Goal: Answer question/provide support: Share knowledge or assist other users

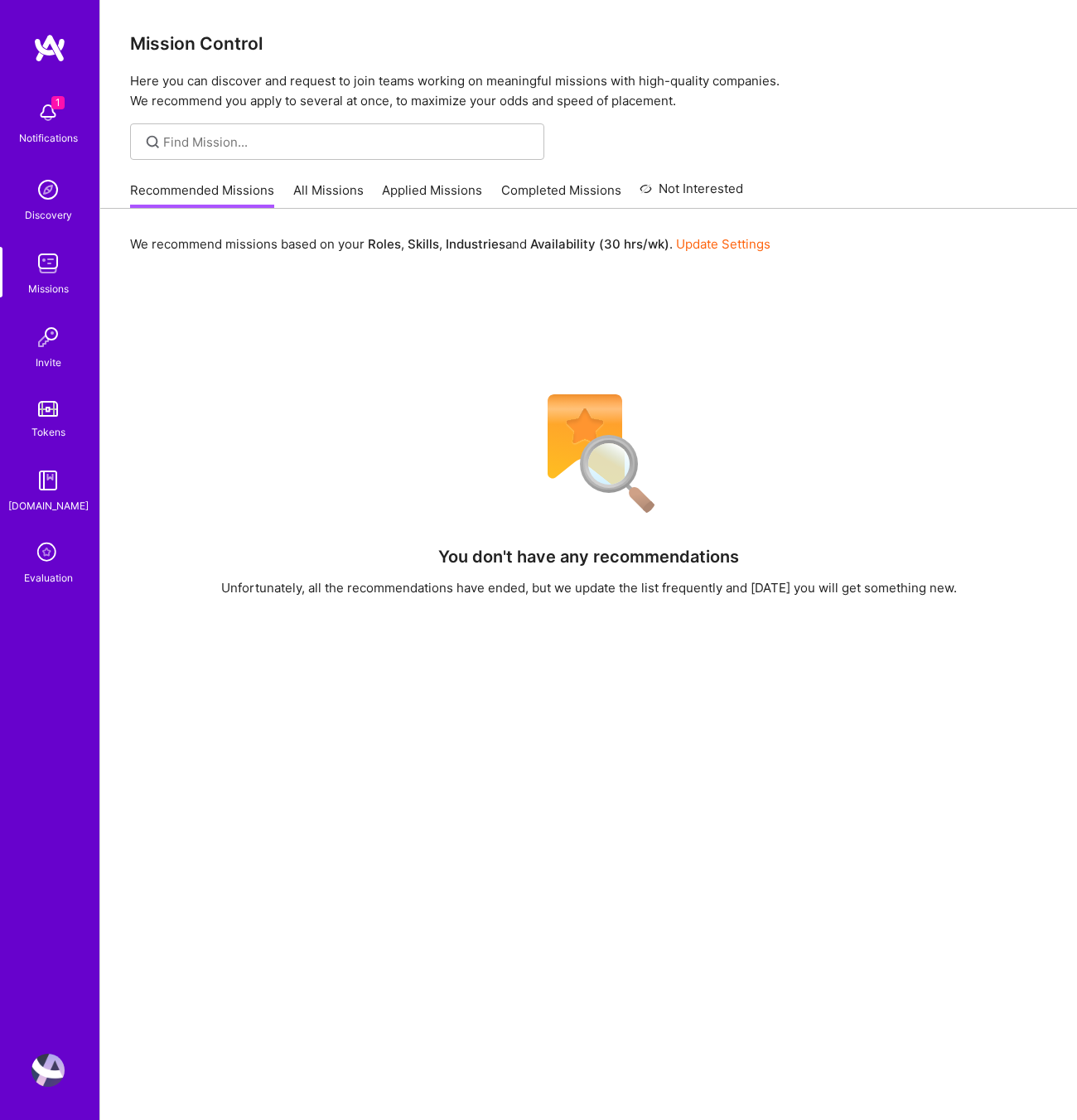
click at [52, 551] on icon at bounding box center [49, 554] width 32 height 32
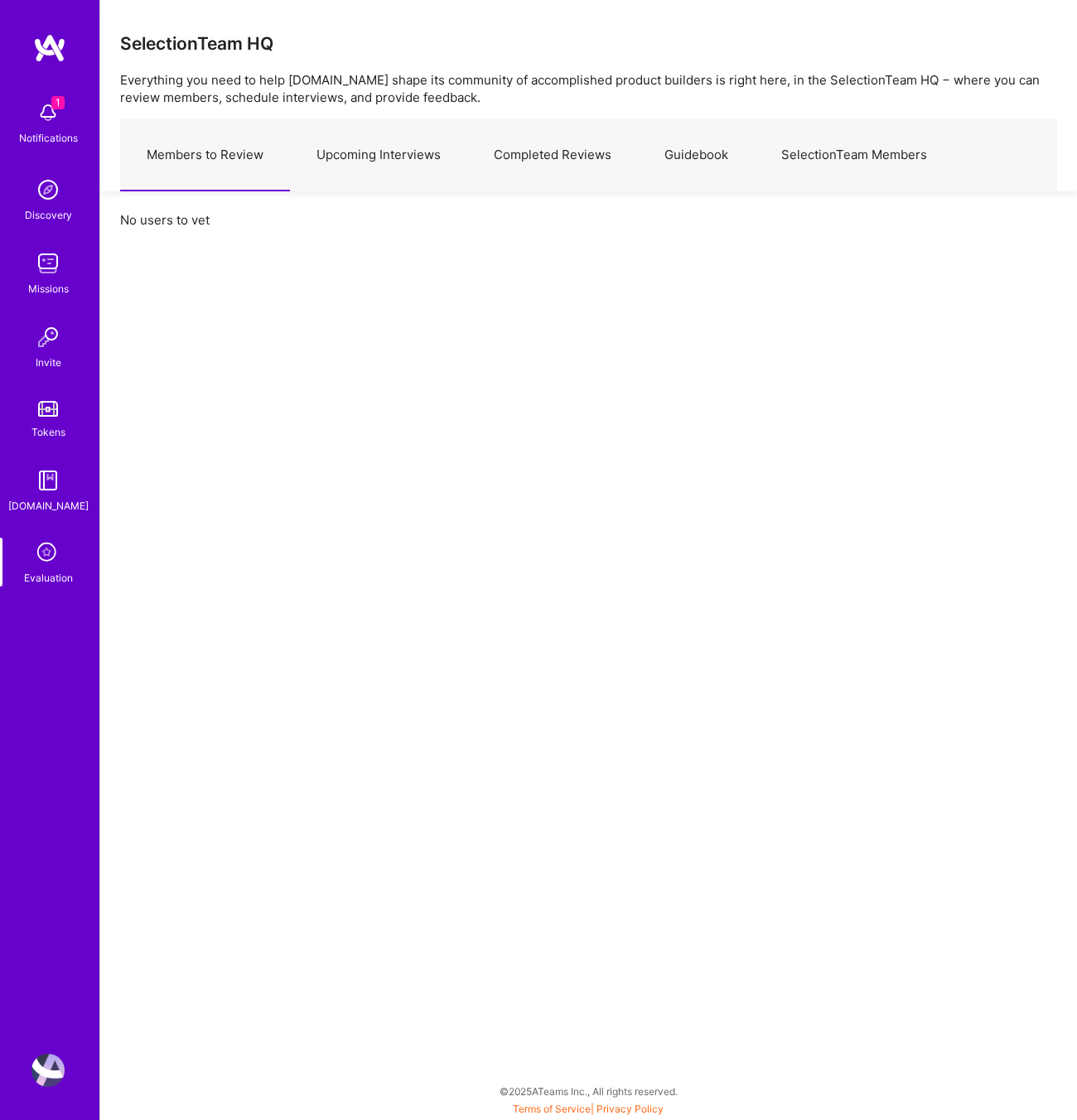
click at [512, 160] on link "Completed Reviews" at bounding box center [552, 155] width 171 height 73
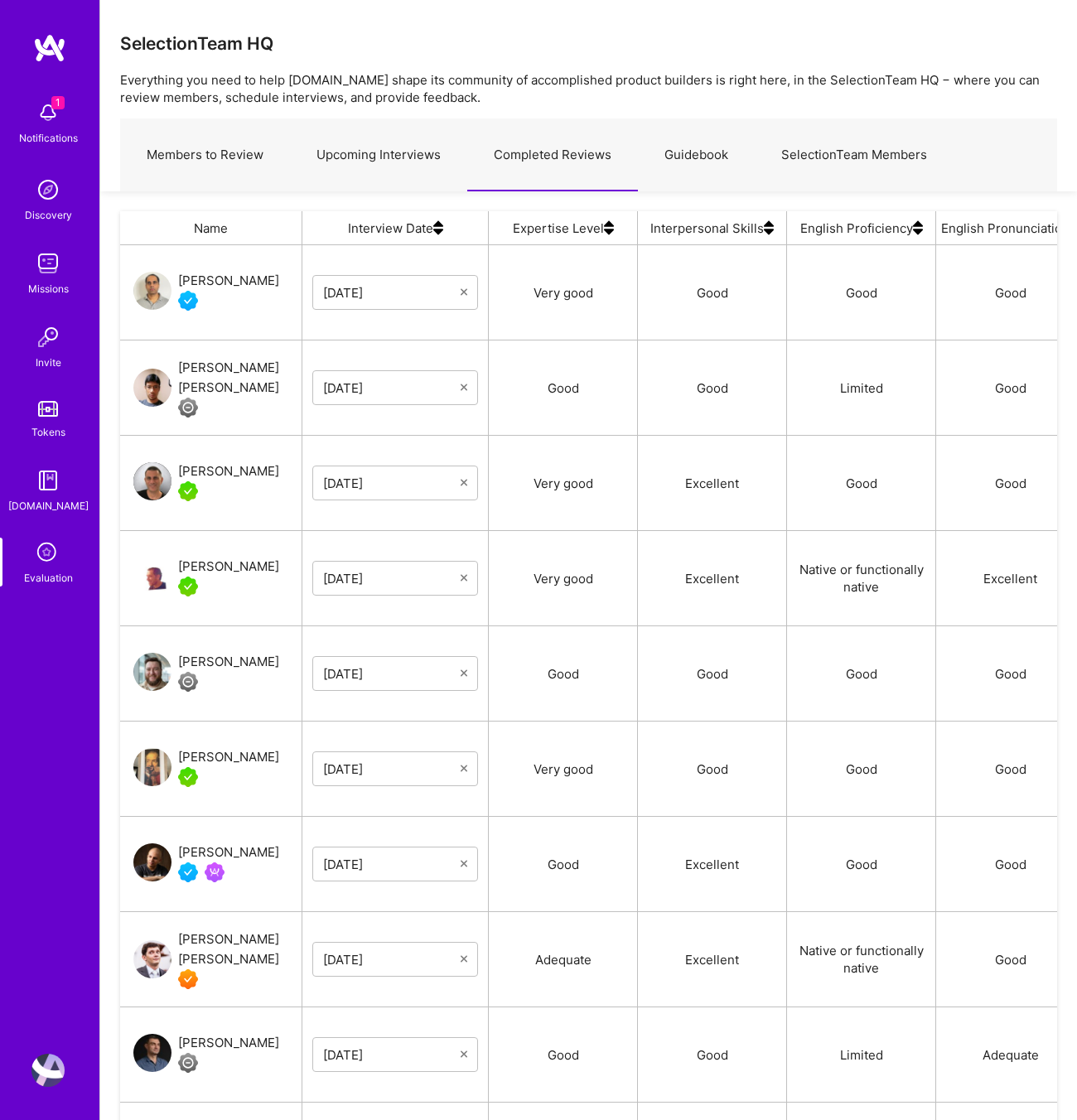
scroll to position [946, 937]
click at [473, 106] on p "Everything you need to help A.Team shape its community of accomplished product …" at bounding box center [588, 88] width 937 height 35
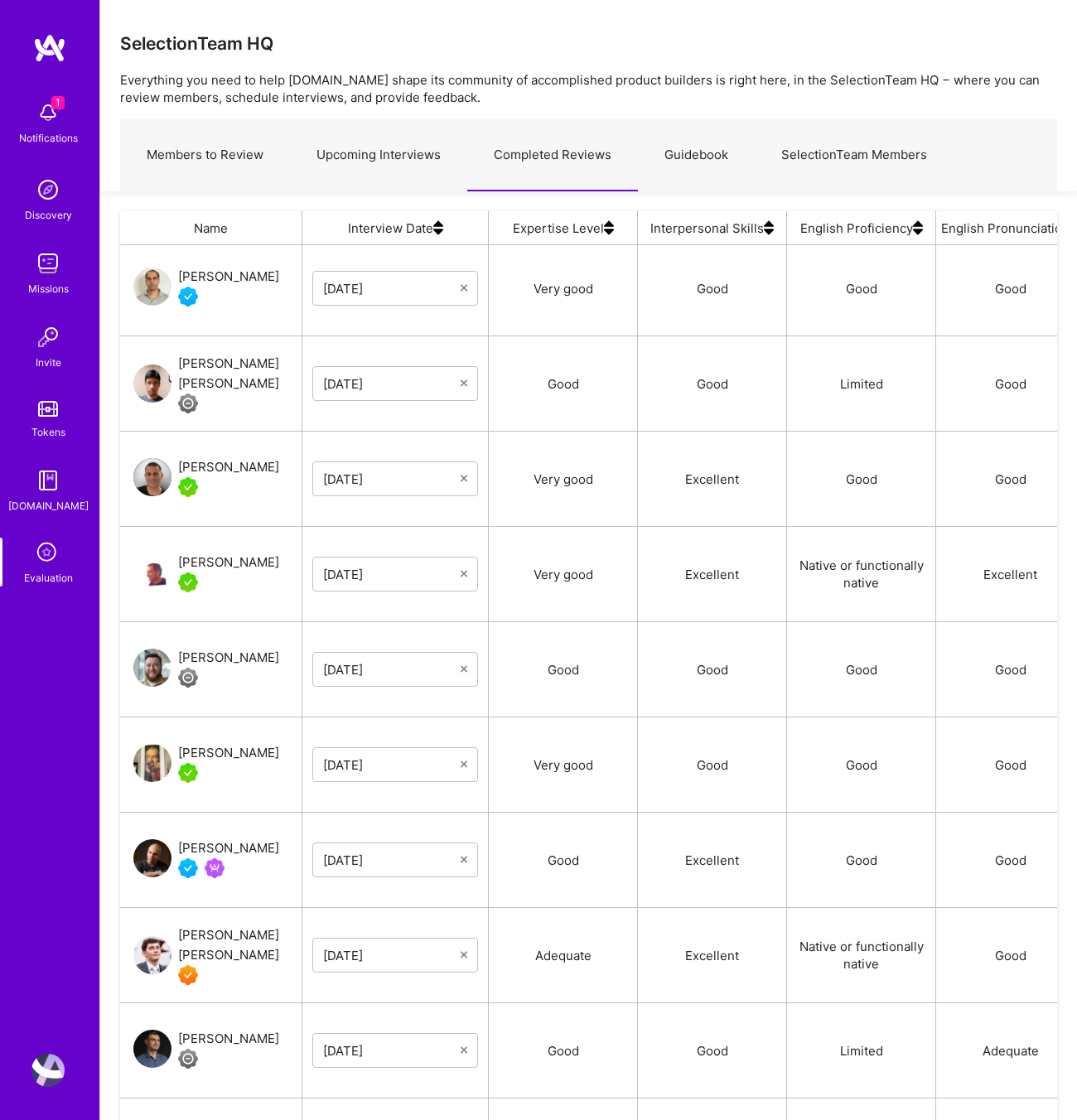
click at [211, 851] on div "Prakash Sharma 08/26/2025 Very good Good Good Good Edit Feedback Cancel Intervi…" at bounding box center [779, 719] width 1317 height 946
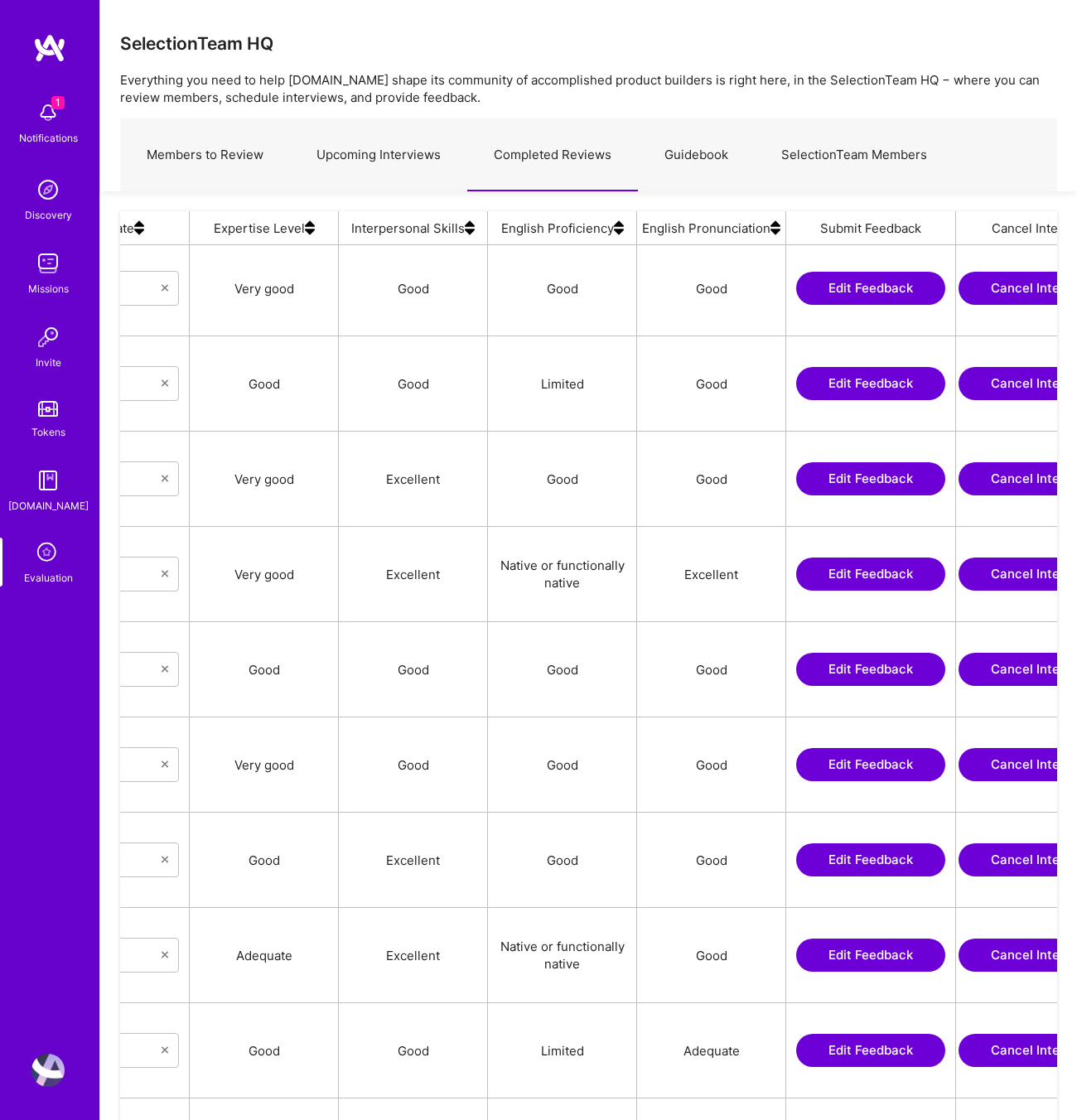
scroll to position [0, 381]
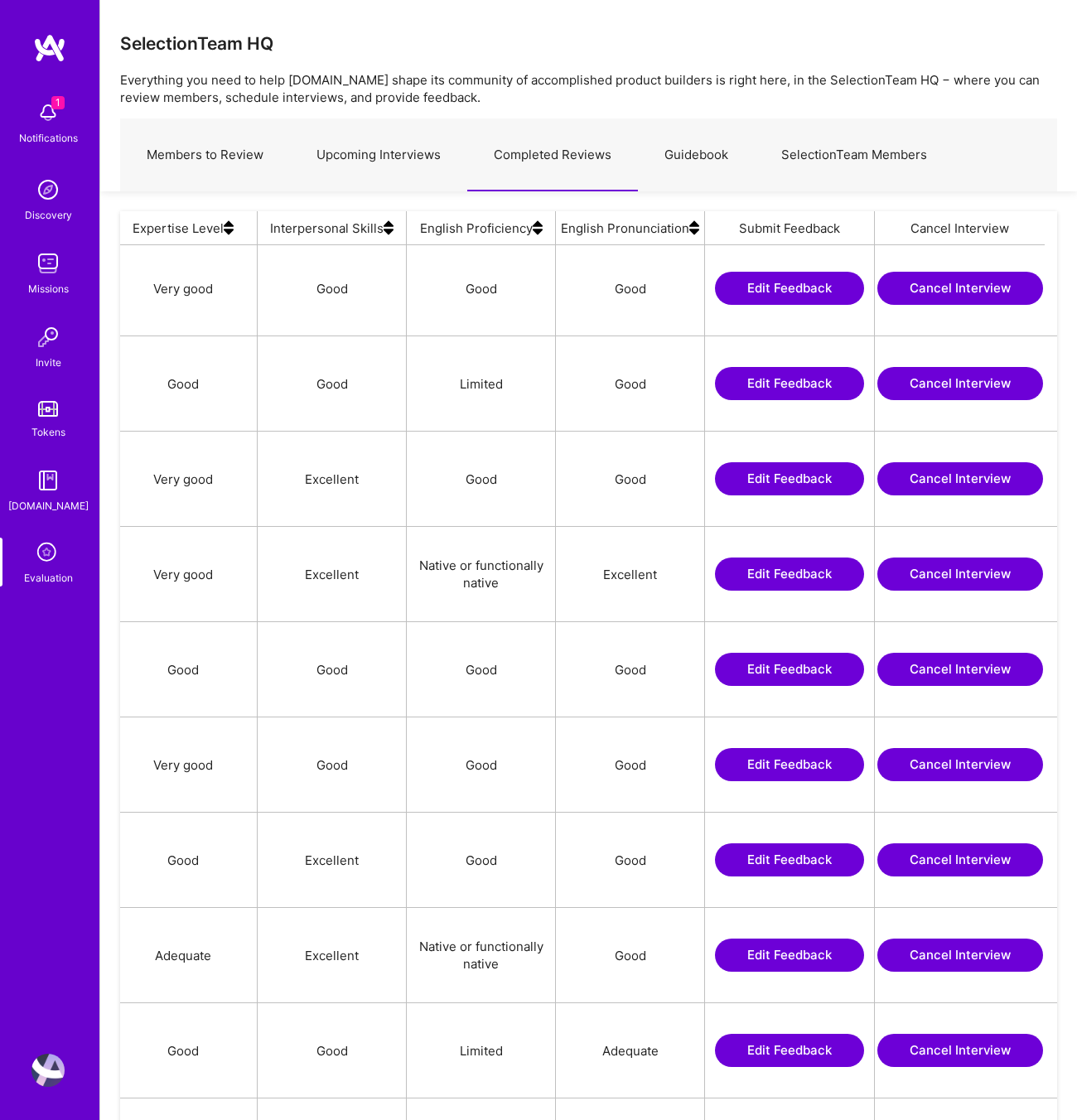
click at [805, 865] on button "Edit Feedback" at bounding box center [790, 860] width 149 height 33
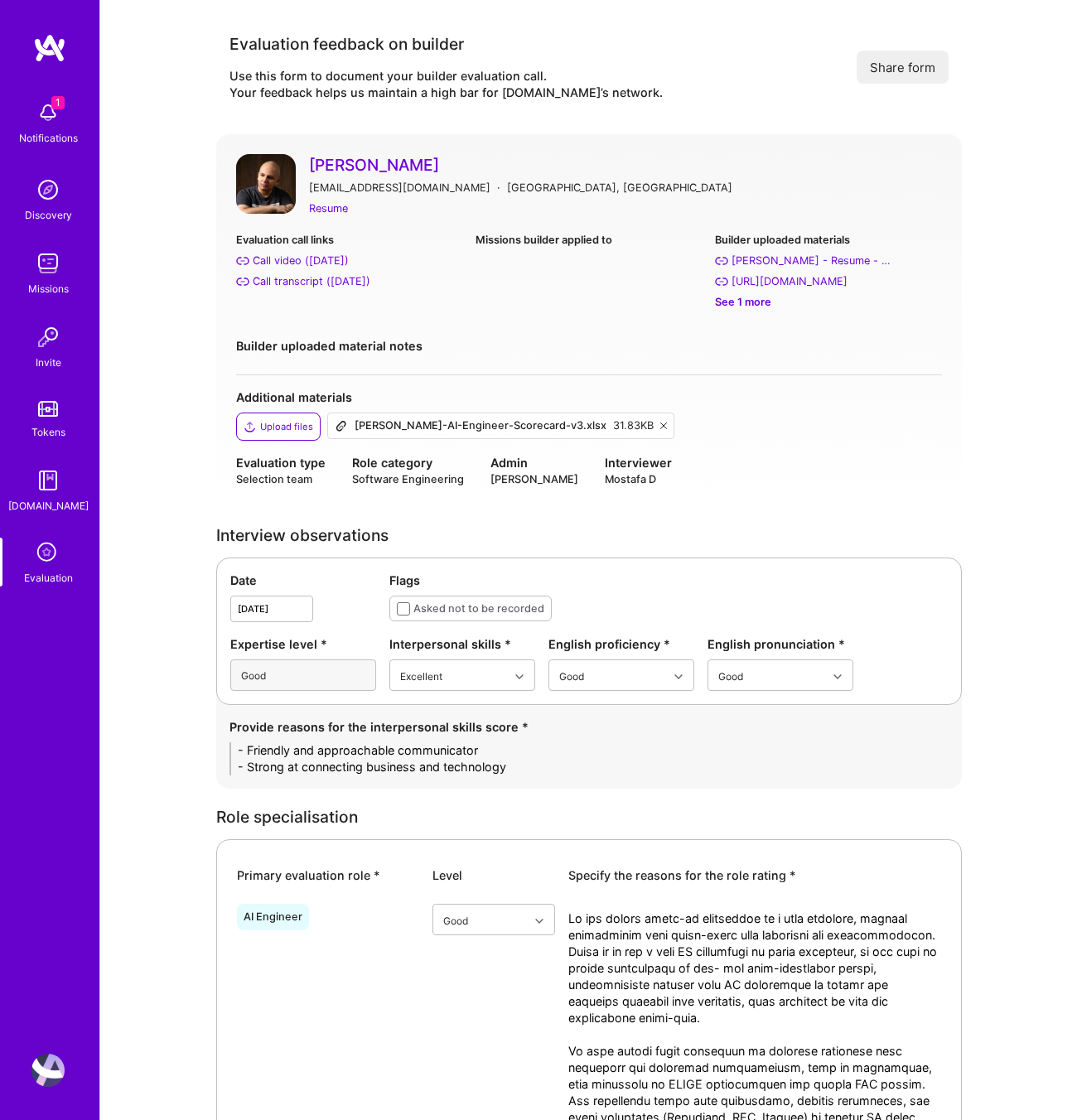
click at [426, 164] on link "Ali Taheri Moghaddar" at bounding box center [625, 165] width 633 height 22
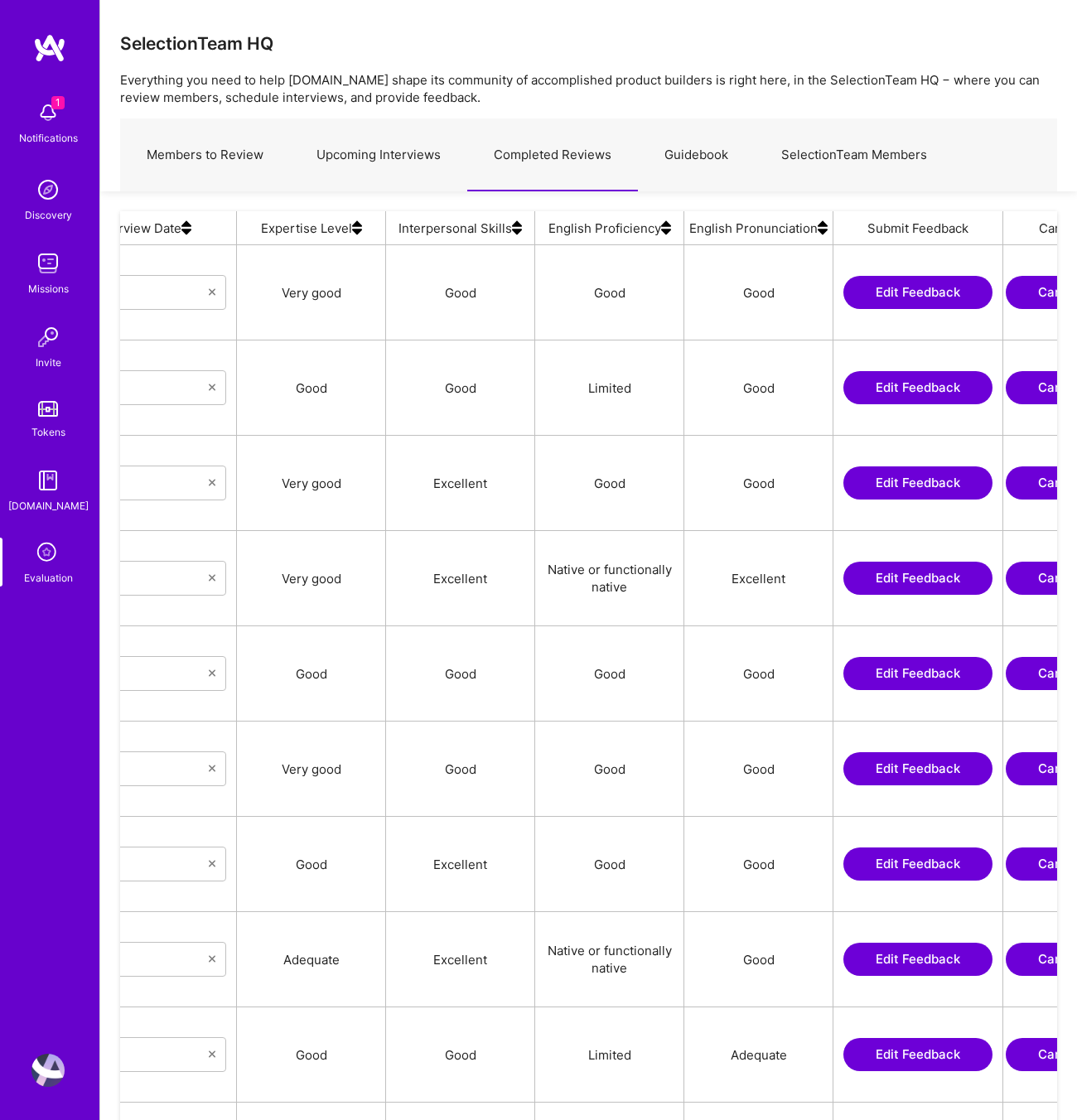
scroll to position [0, 257]
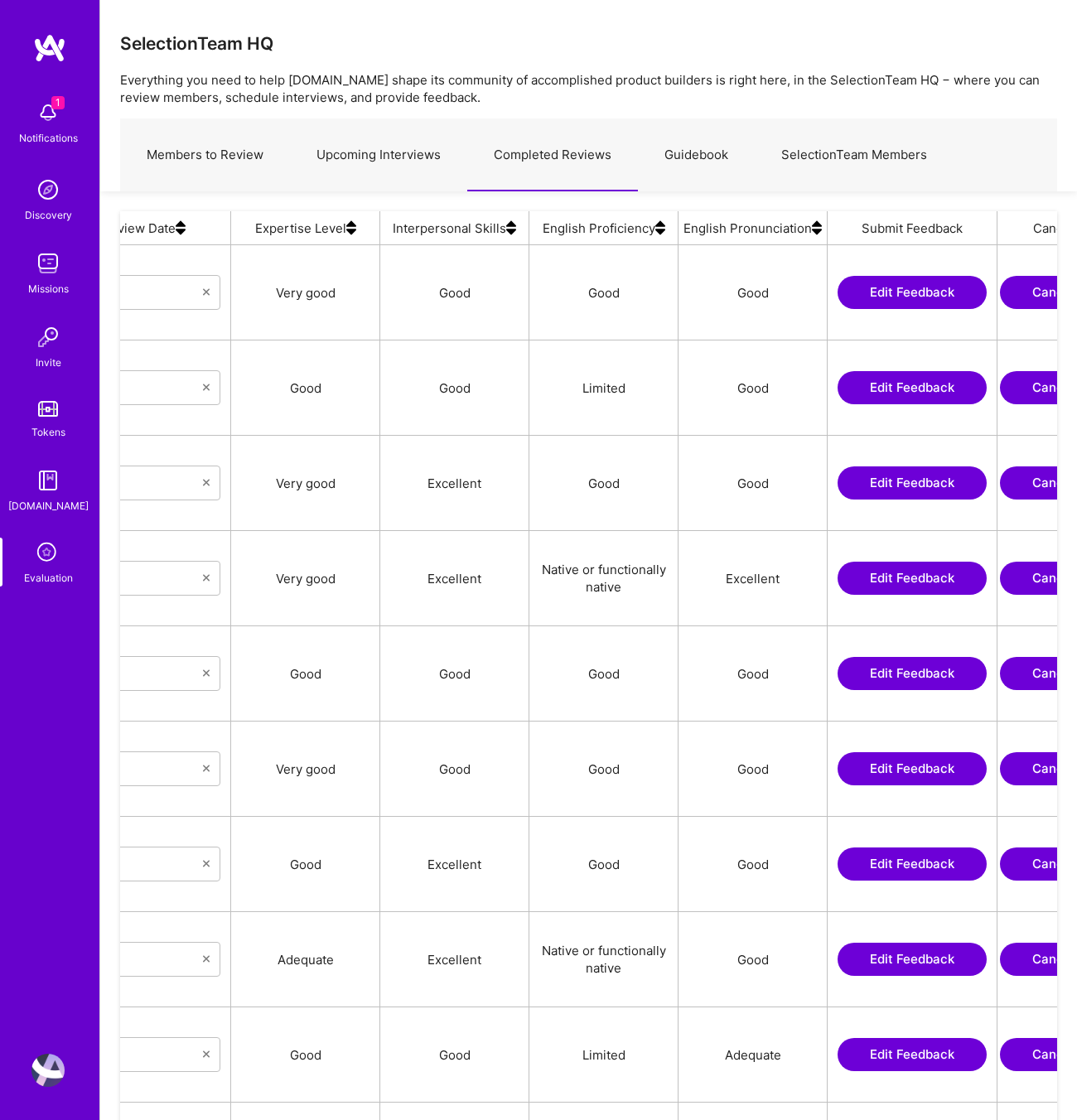
click at [868, 960] on button "Edit Feedback" at bounding box center [912, 959] width 149 height 33
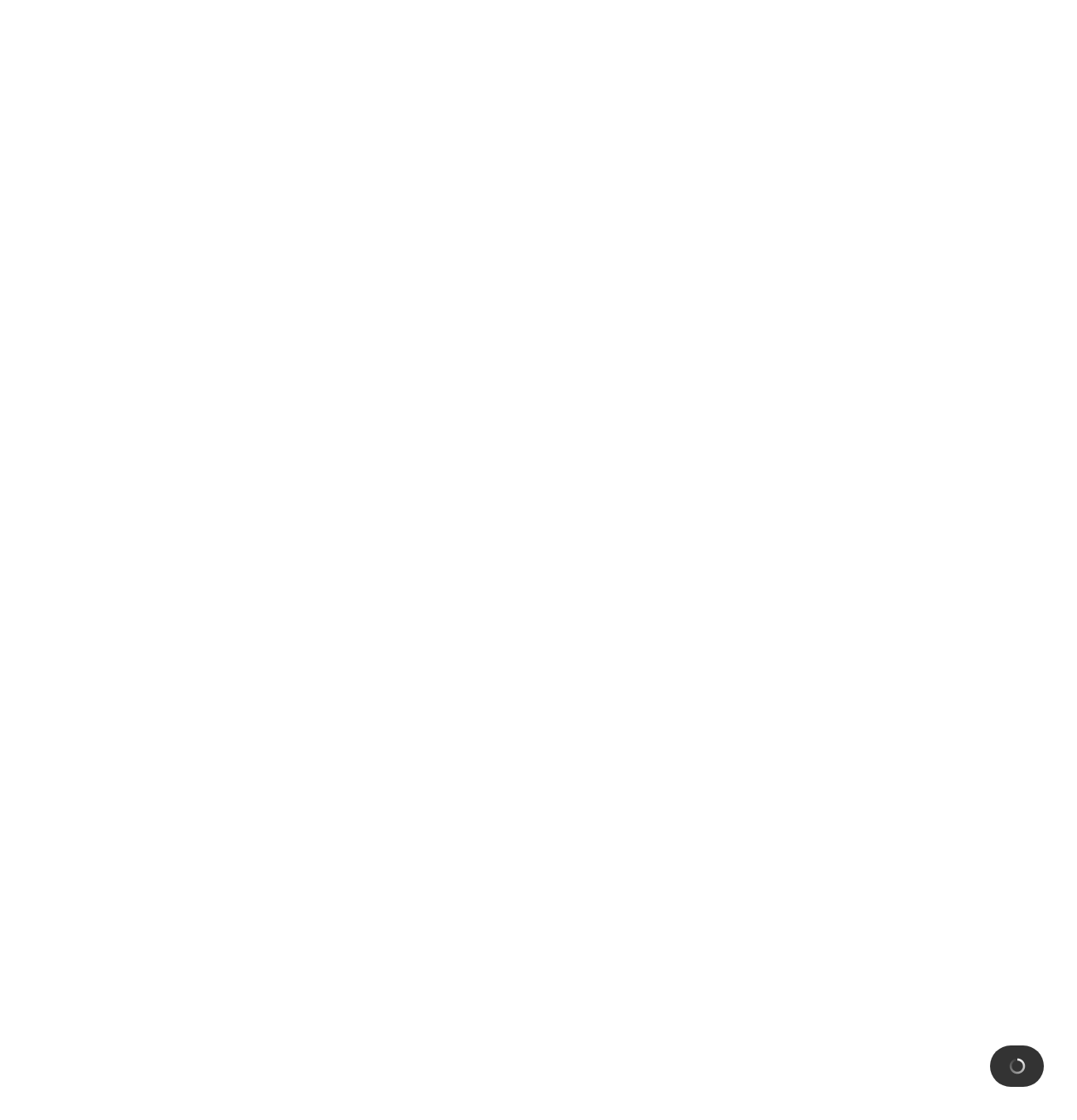
click at [291, 0] on html at bounding box center [538, 0] width 1077 height 0
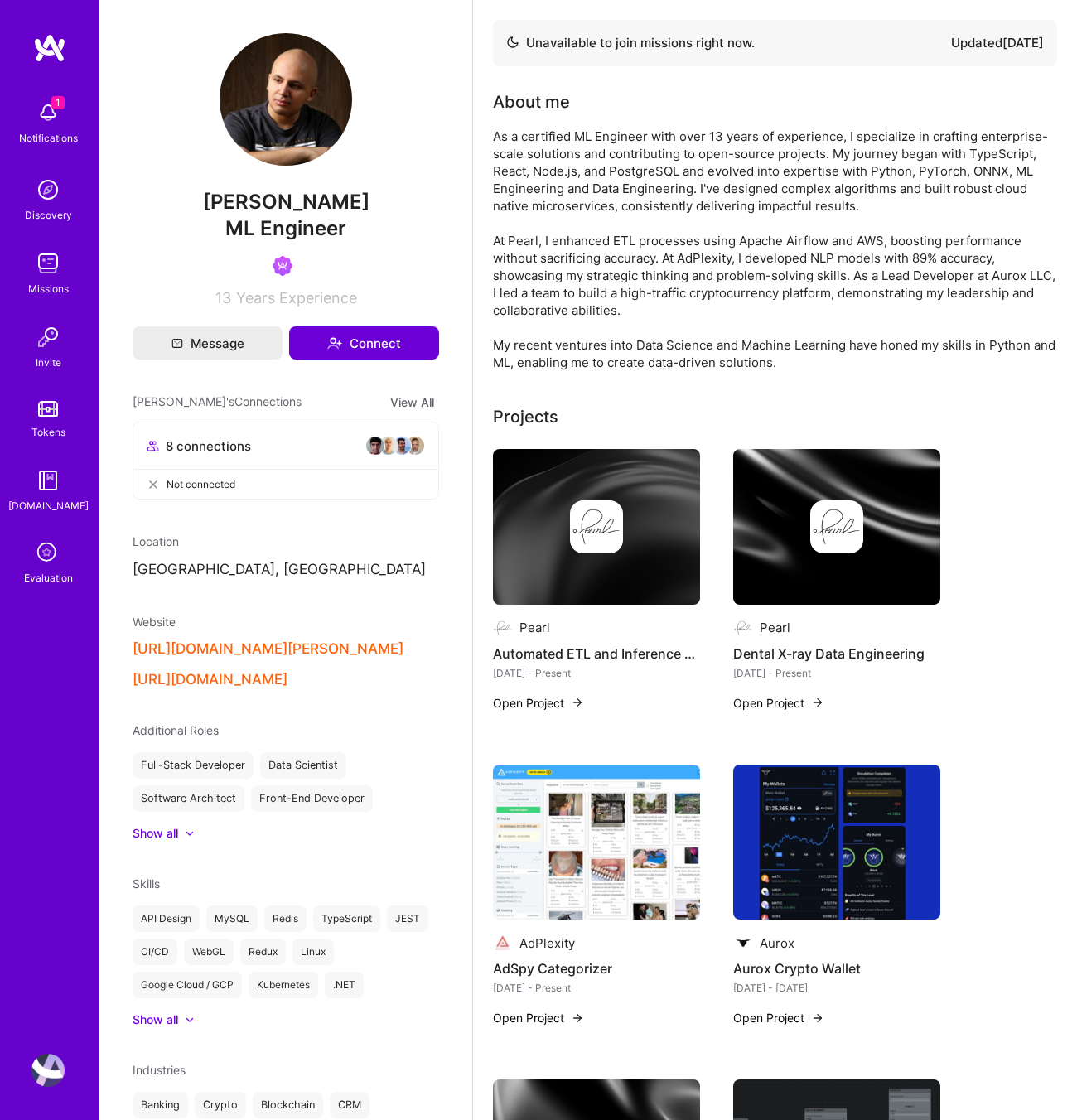
drag, startPoint x: 389, startPoint y: 206, endPoint x: 172, endPoint y: 199, distance: 217.1
click at [172, 199] on span "[PERSON_NAME]" at bounding box center [285, 202] width 307 height 25
copy span "[PERSON_NAME]"
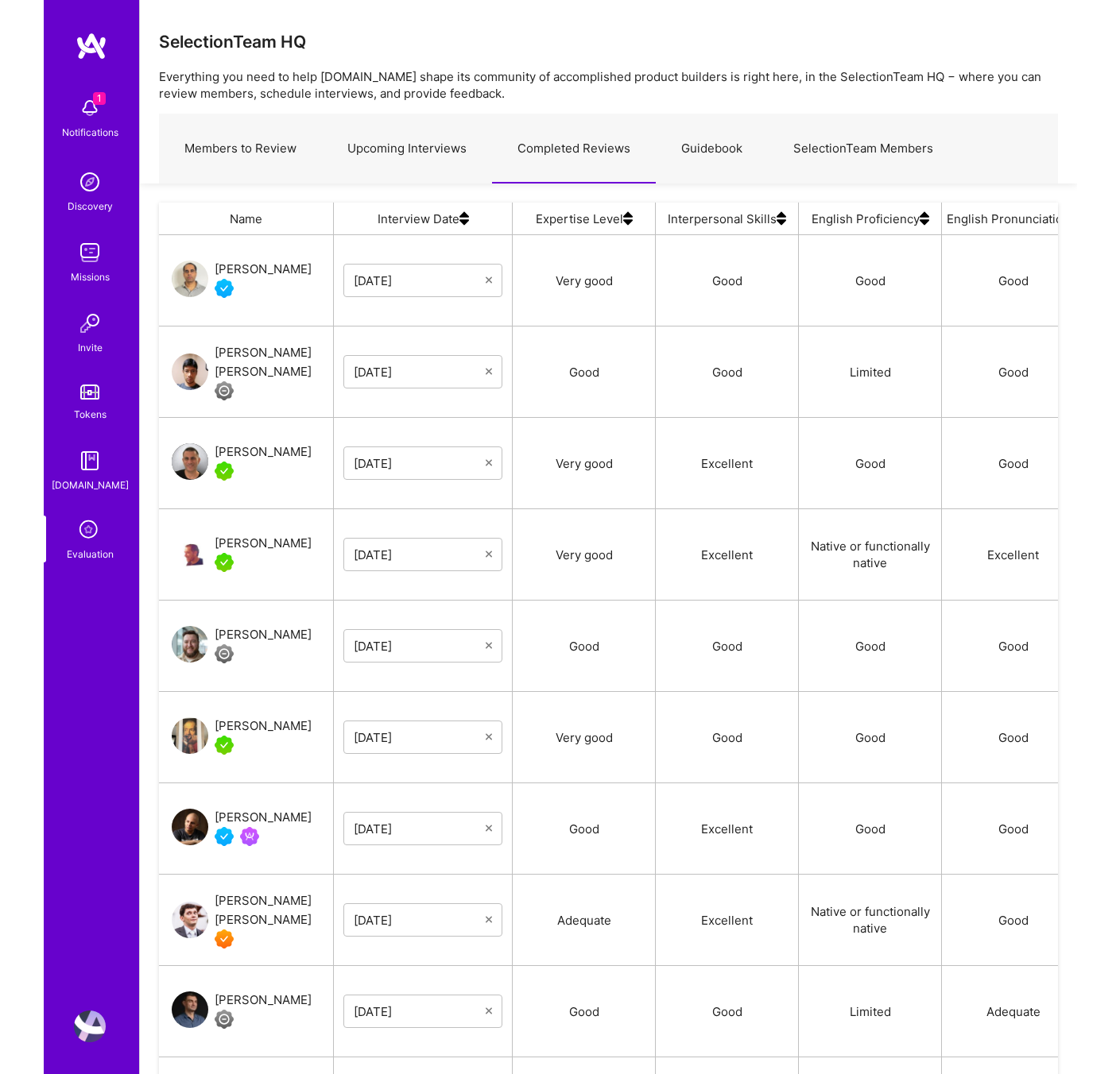
scroll to position [0, 365]
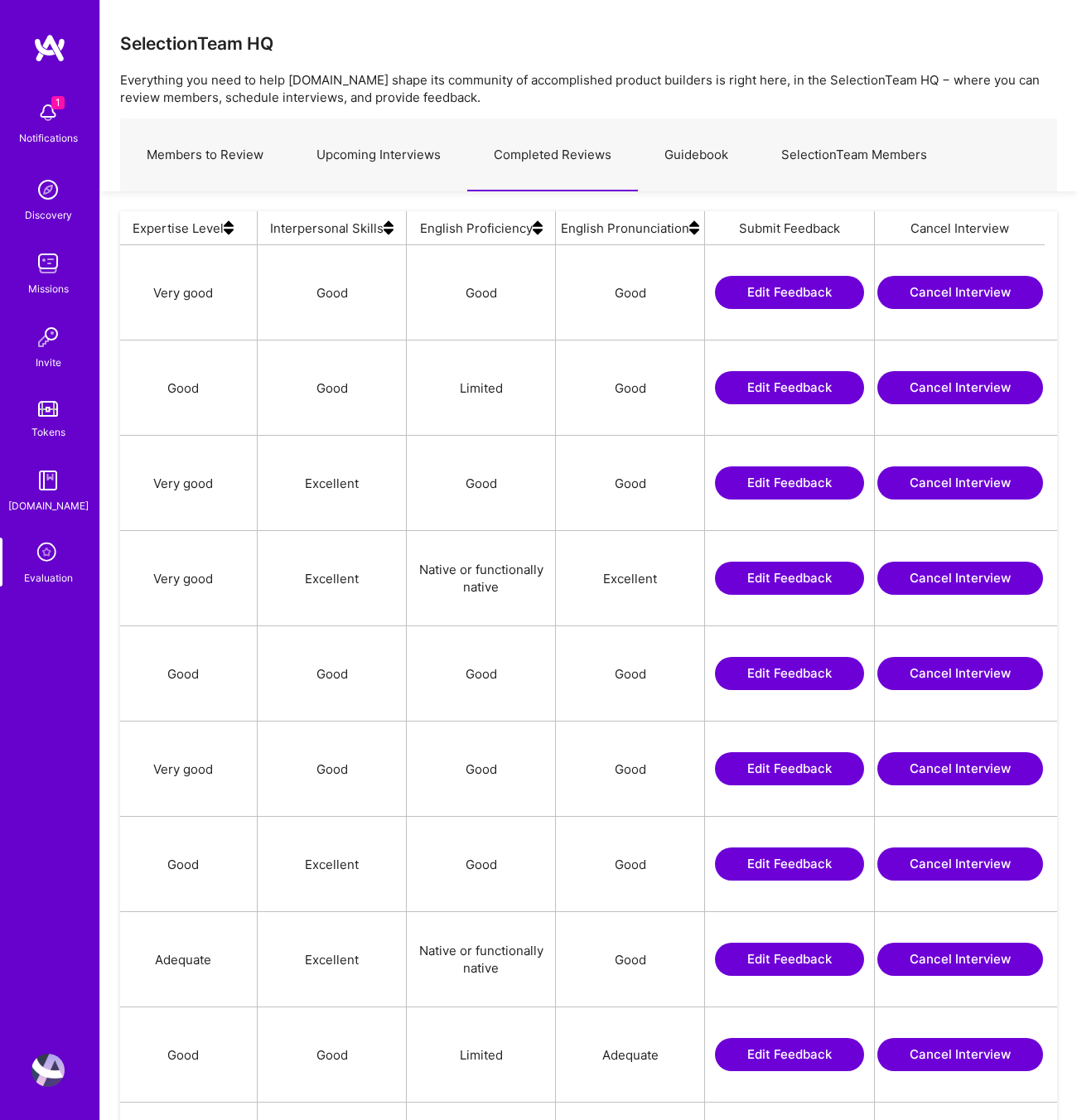
click at [820, 964] on button "Edit Feedback" at bounding box center [790, 959] width 149 height 33
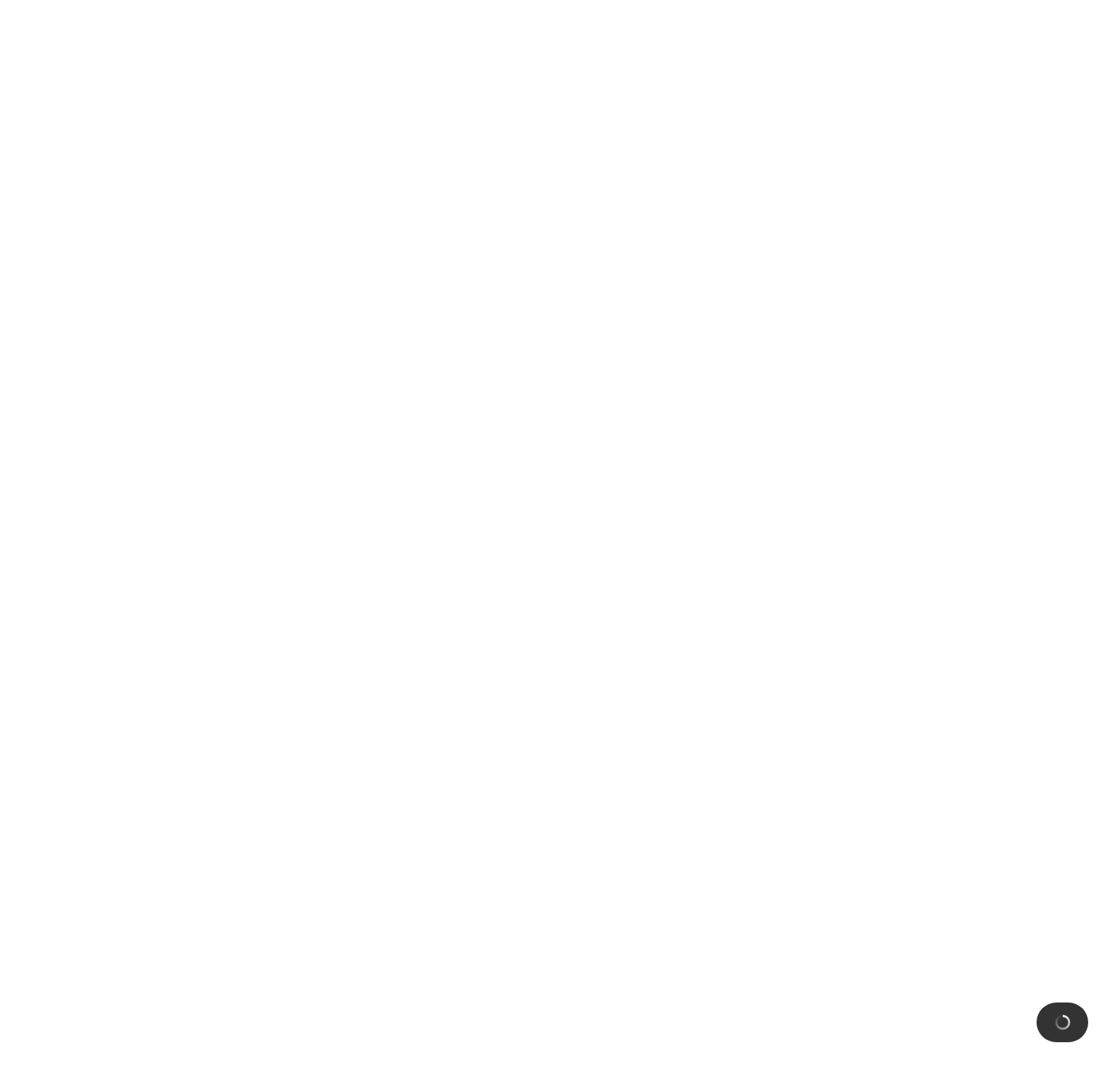
click at [762, 0] on html at bounding box center [560, 0] width 1120 height 0
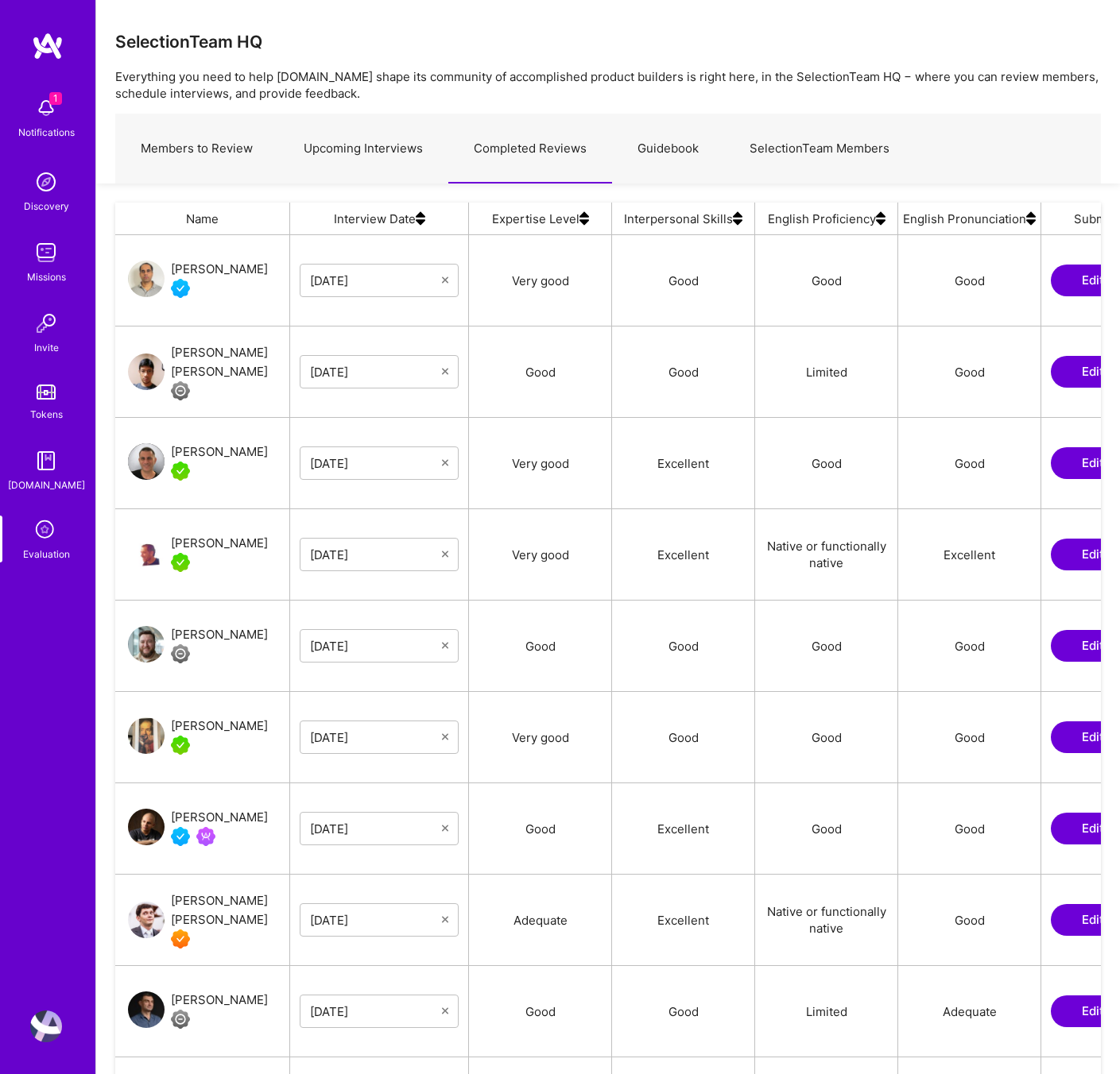
scroll to position [907, 986]
click at [601, 39] on div "SelectionTeam HQ" at bounding box center [608, 41] width 986 height 20
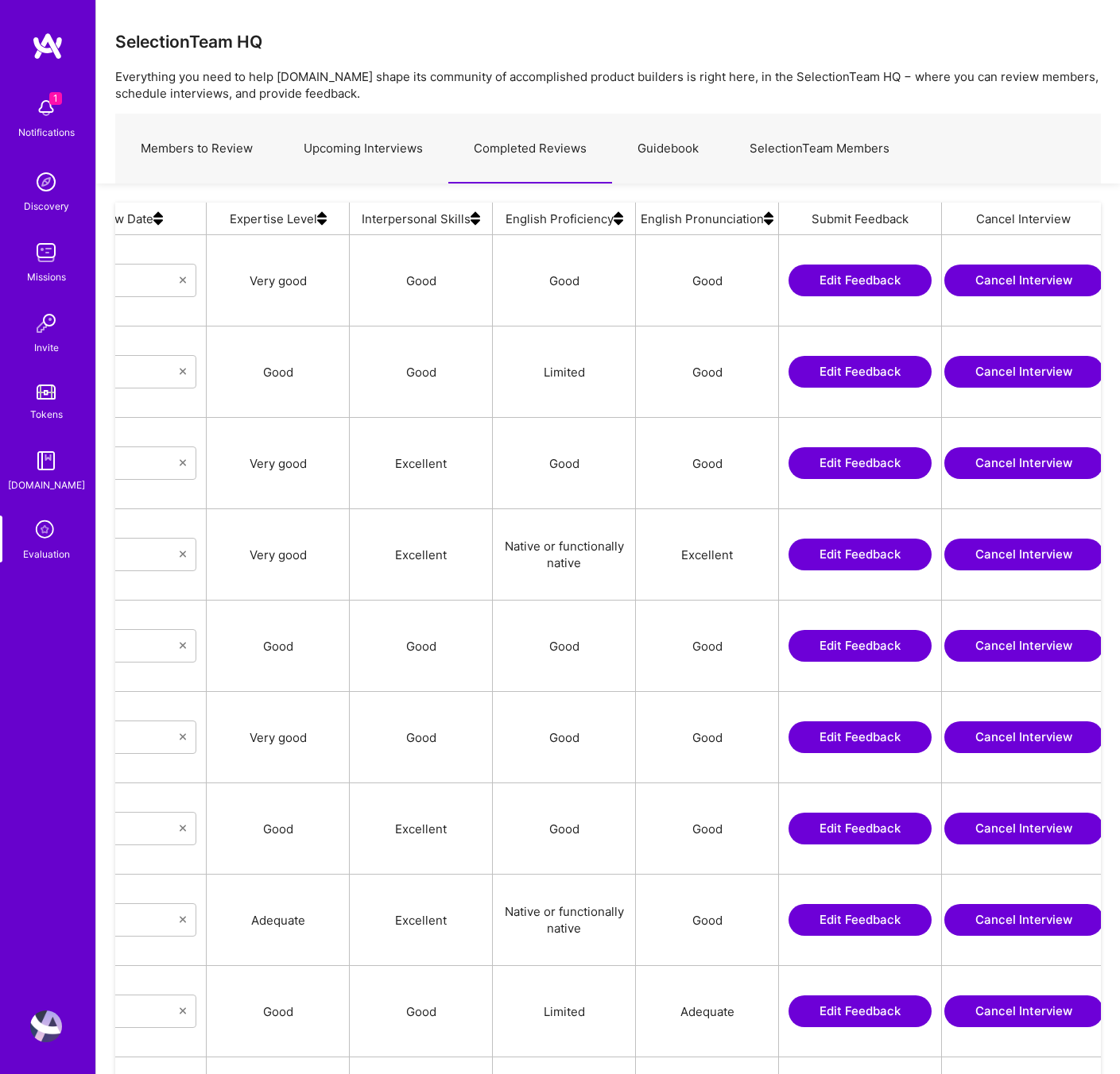
scroll to position [0, 270]
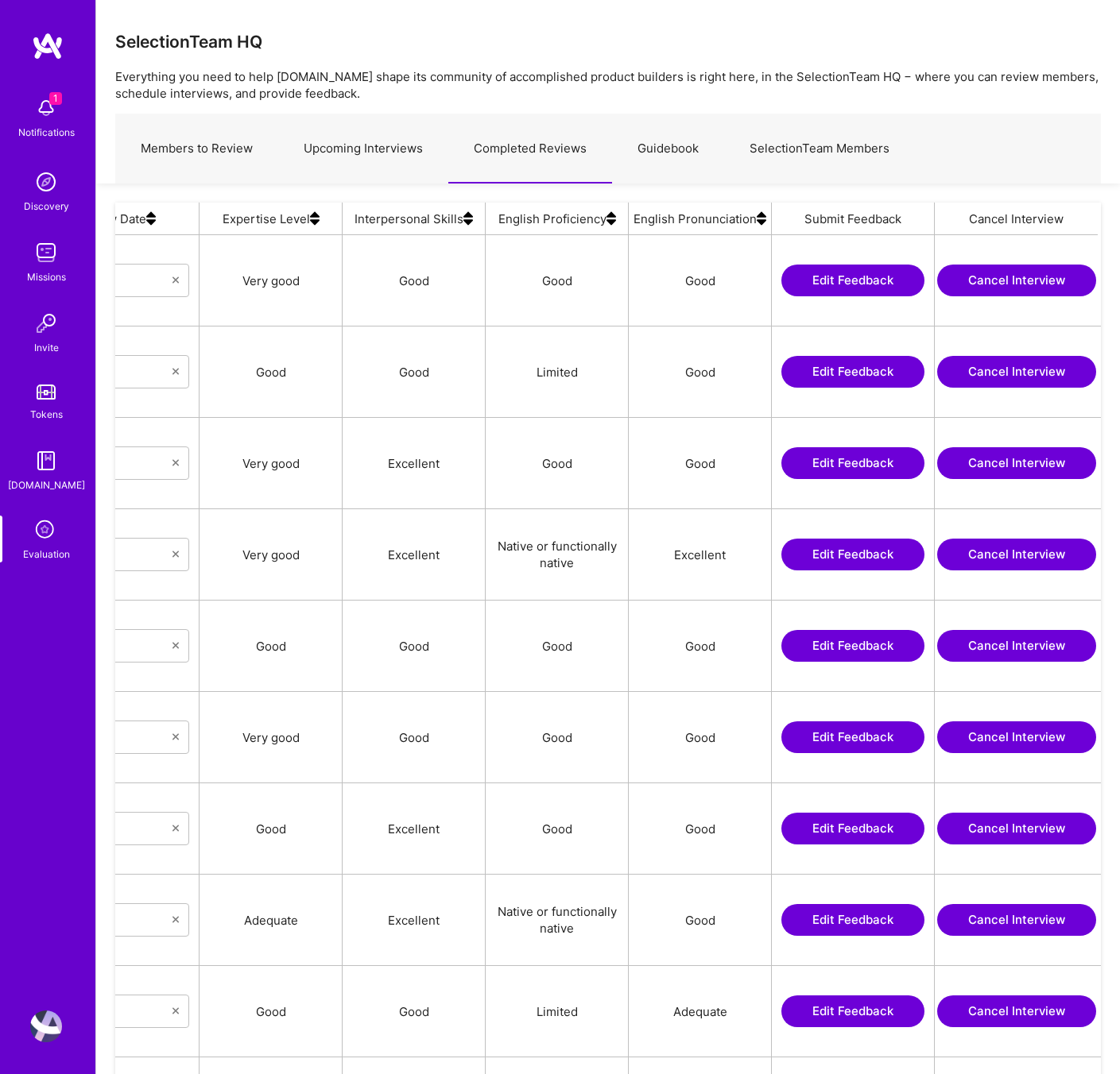
click at [848, 742] on button "Edit Feedback" at bounding box center [853, 737] width 143 height 31
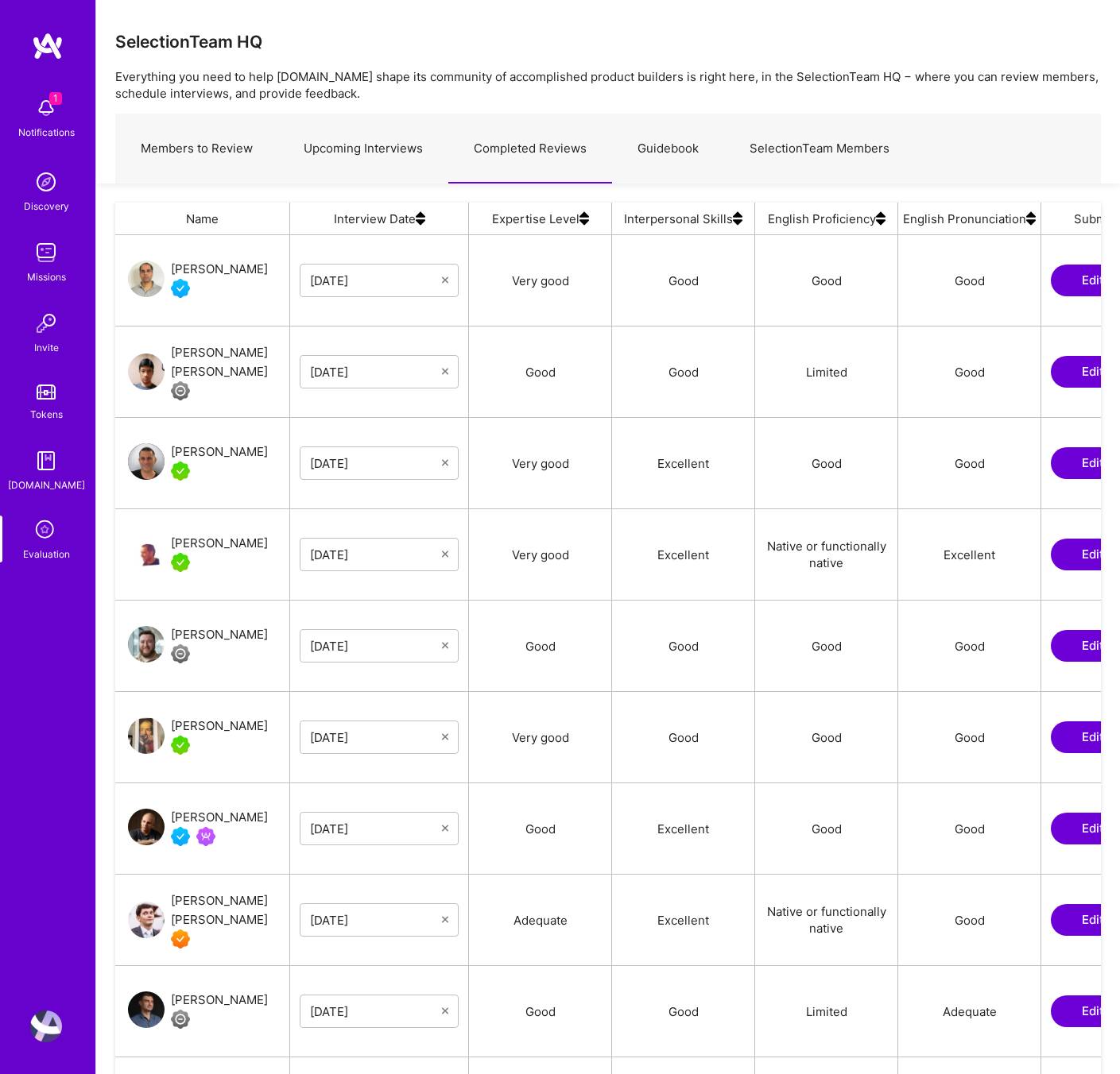
scroll to position [169, 0]
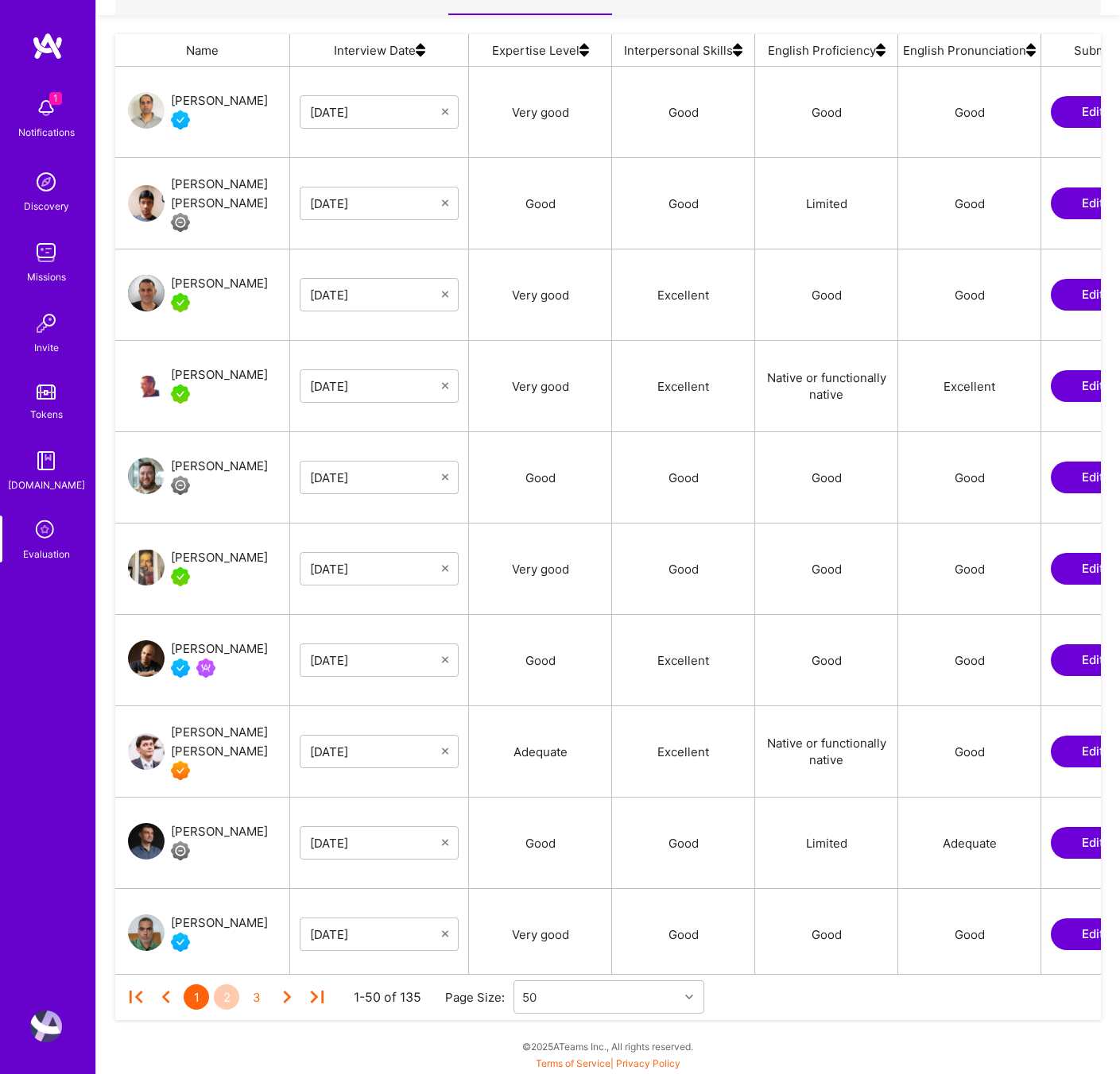
click at [223, 998] on div "2" at bounding box center [226, 997] width 26 height 26
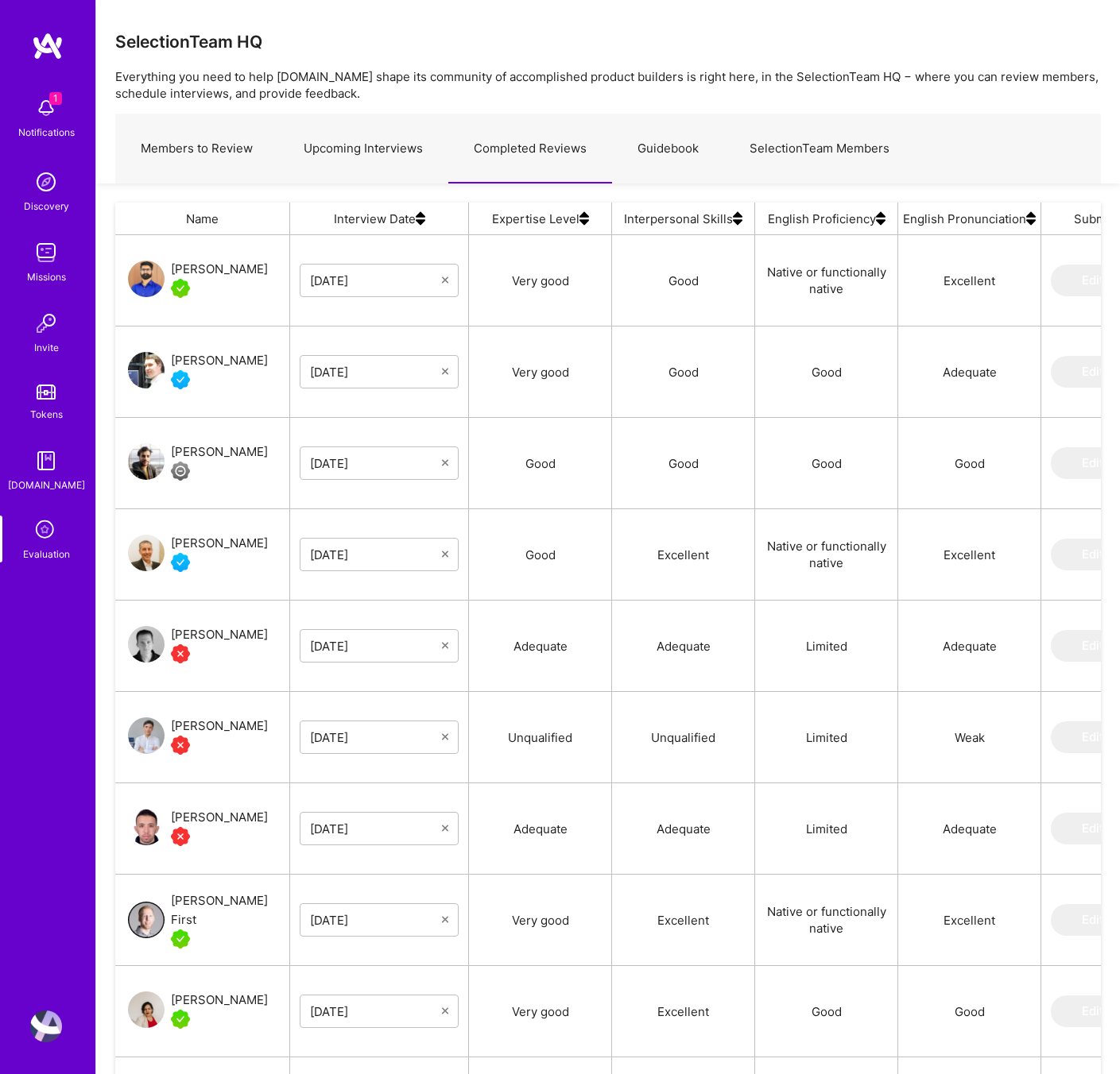
scroll to position [907, 986]
click at [409, 151] on link "Upcoming Interviews" at bounding box center [363, 149] width 170 height 70
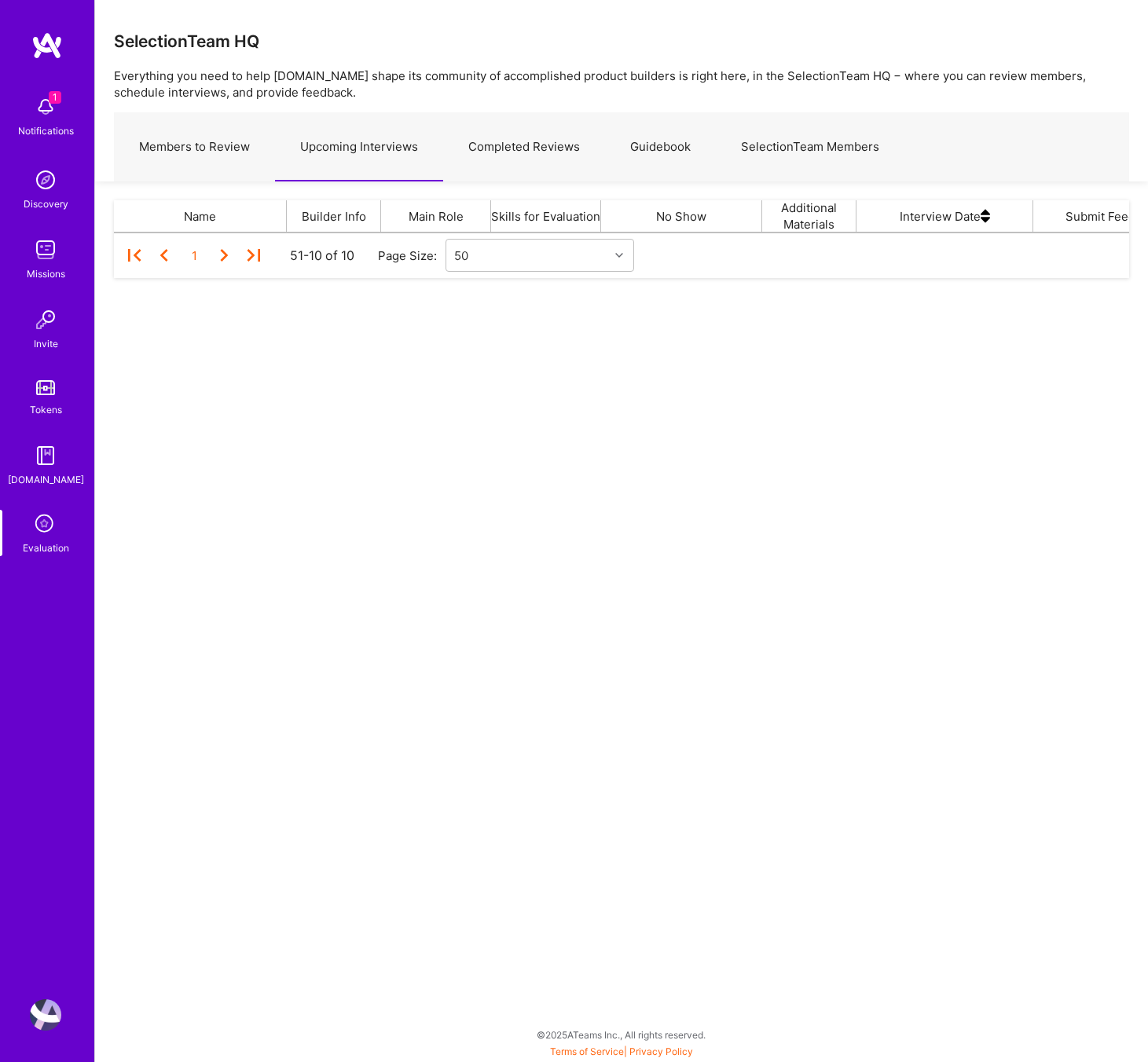
scroll to position [1, 1]
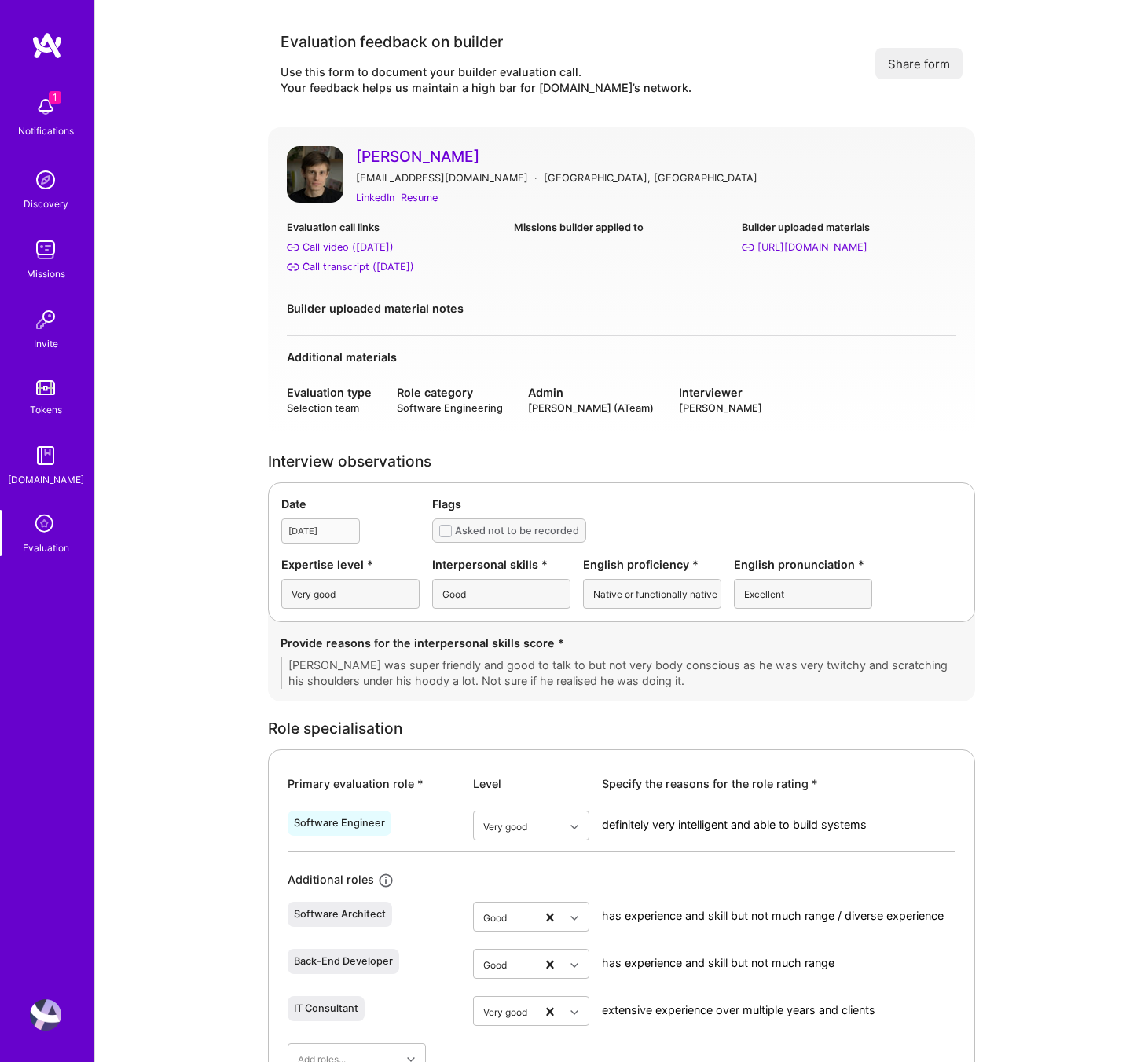
click at [695, 153] on link "[PERSON_NAME]" at bounding box center [656, 156] width 600 height 21
click at [324, 248] on div "Call video (Jul 21, 2025)" at bounding box center [348, 247] width 91 height 17
click at [424, 154] on link "Denis Smajlović" at bounding box center [656, 156] width 600 height 21
click at [427, 194] on div "Resume" at bounding box center [418, 198] width 37 height 17
click at [353, 267] on div "Call transcript (Jul 21, 2025)" at bounding box center [358, 267] width 111 height 17
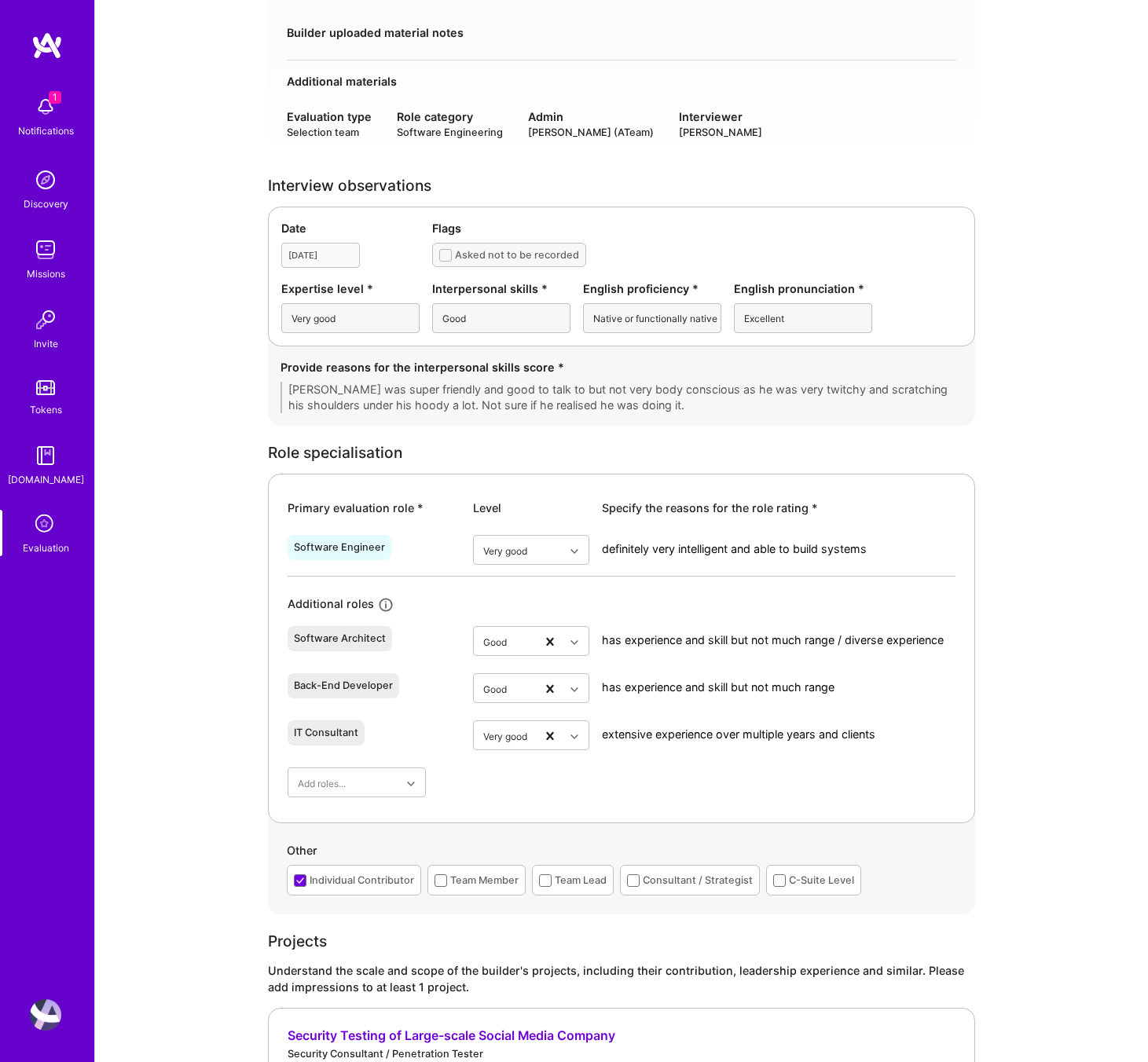
scroll to position [328, 0]
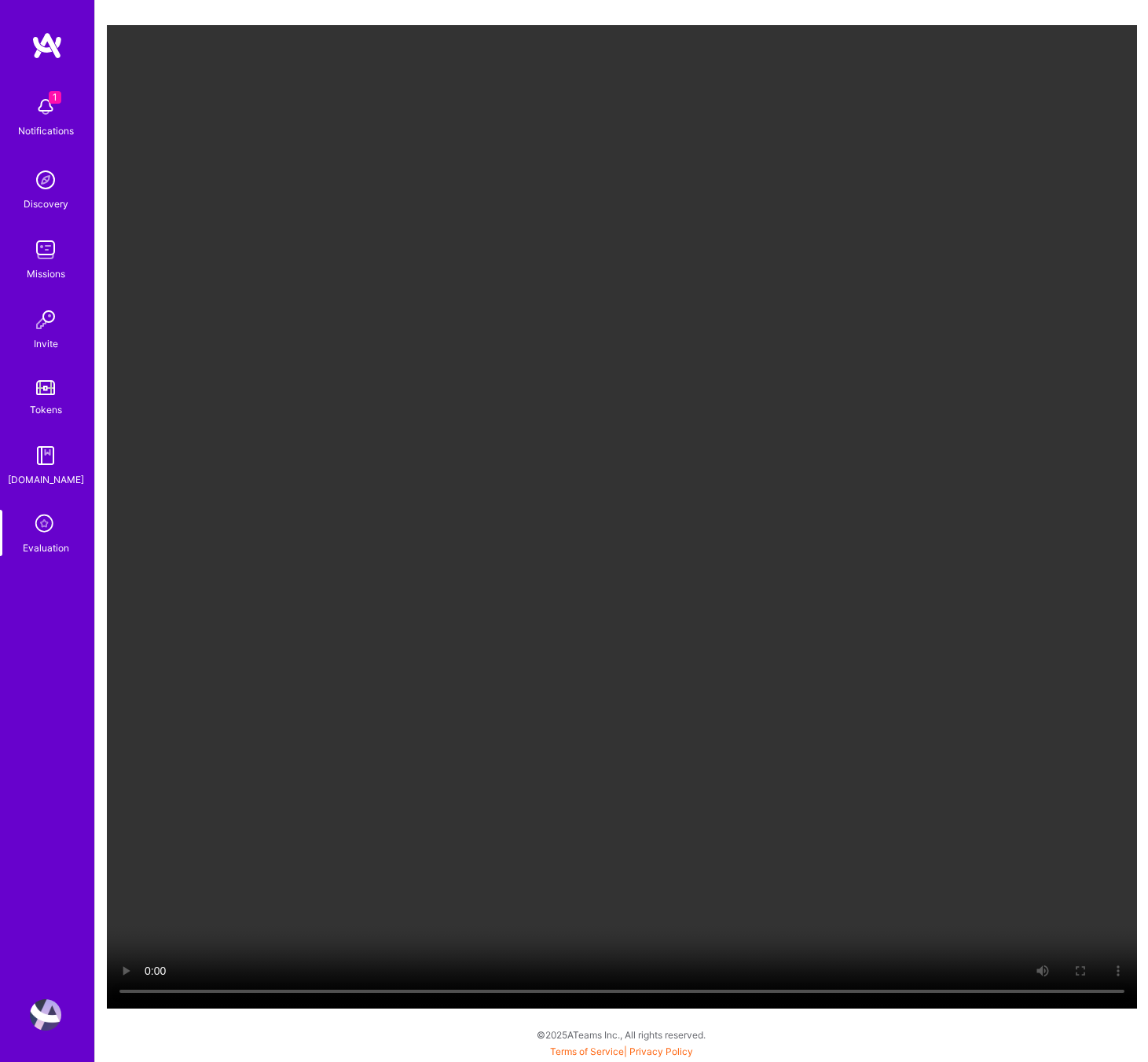
click at [744, 900] on video "Your browser does not support the video tag." at bounding box center [621, 517] width 1030 height 984
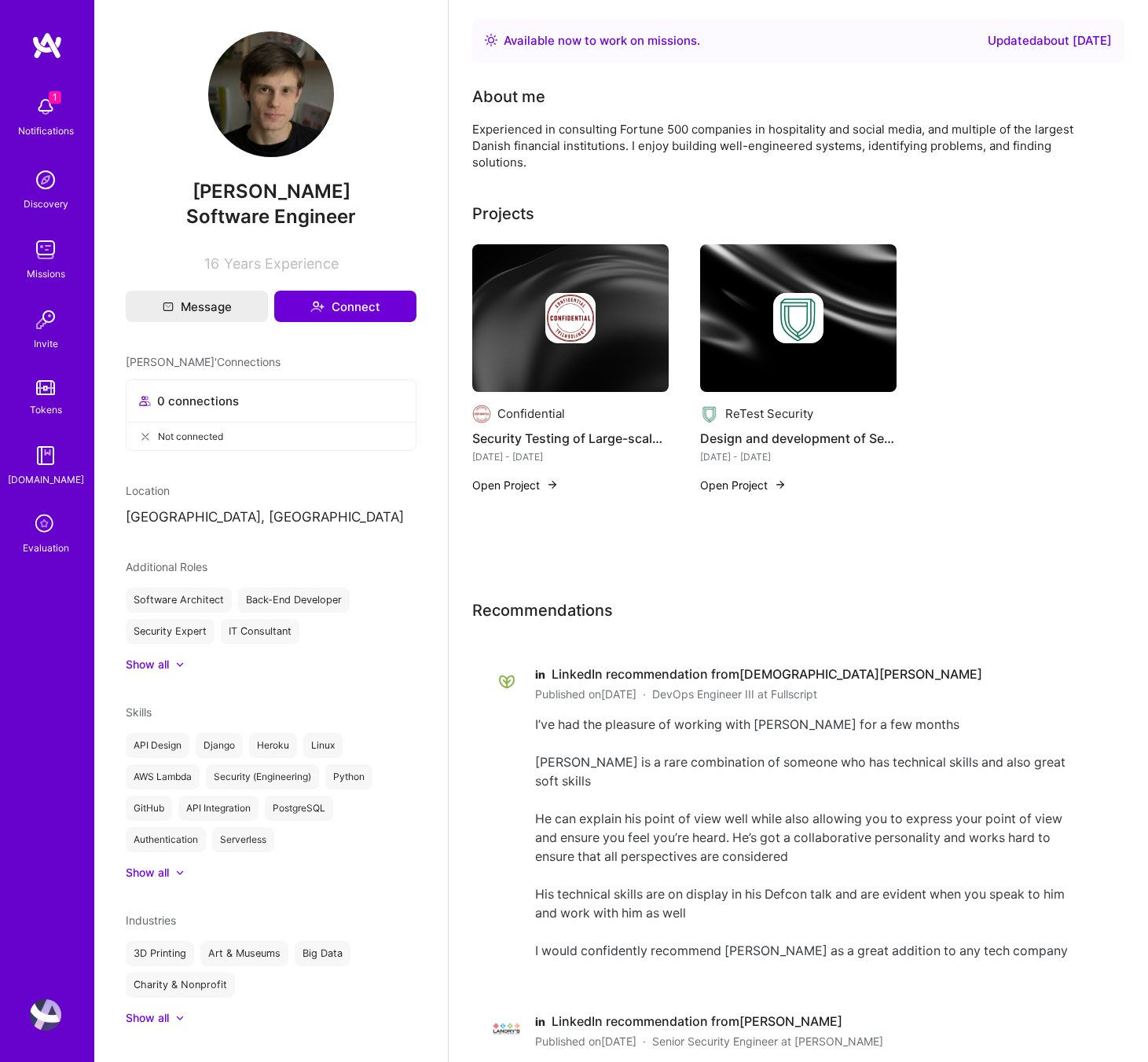
drag, startPoint x: 344, startPoint y: 191, endPoint x: 111, endPoint y: 191, distance: 233.0
click at [111, 191] on div "[PERSON_NAME] Software Engineer 16 Years Experience Message Connect Denis' Conn…" at bounding box center [271, 531] width 353 height 1062
copy span "[PERSON_NAME]"
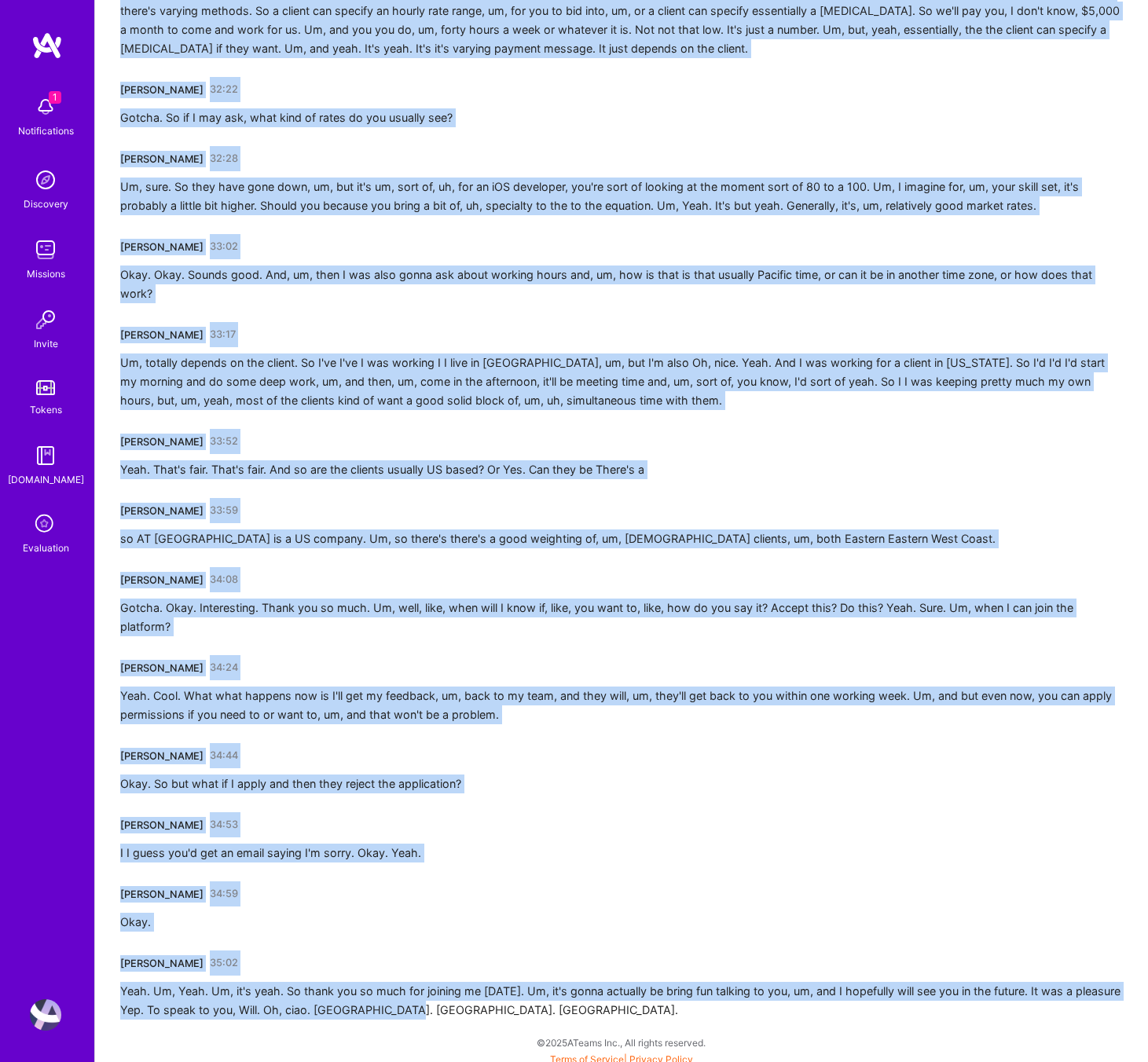
scroll to position [5371, 0]
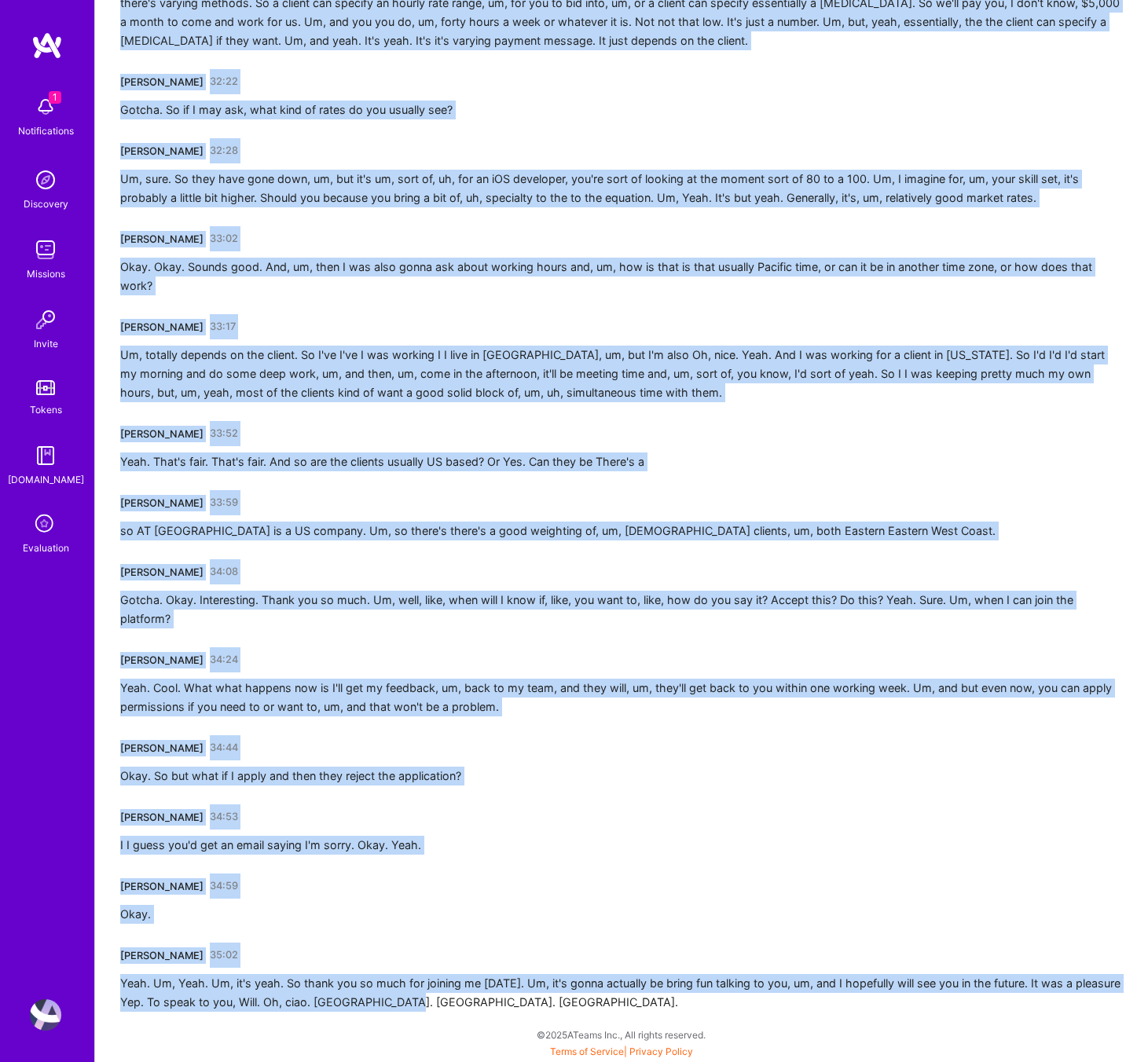
drag, startPoint x: 122, startPoint y: 279, endPoint x: 1147, endPoint y: 1062, distance: 1289.9
copy div "Warren Burton 00:01 Yes. I am. Thank you. Thank you. You're welcome. So, yeah, …"
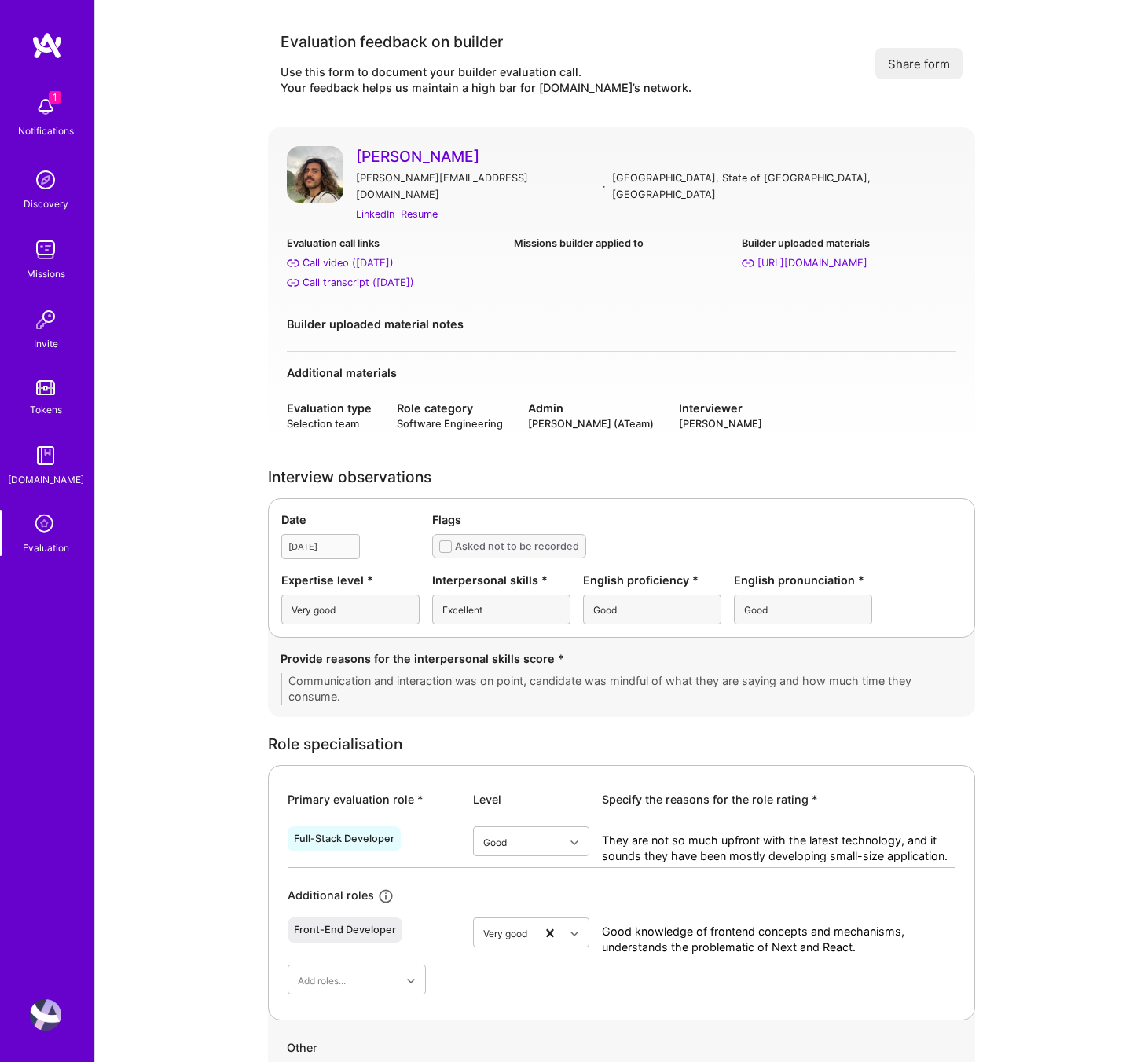
click at [571, 280] on div "Evaluation call links Call video ([DATE]) Call transcript ([DATE]) Missions bui…" at bounding box center [621, 269] width 669 height 69
click at [335, 254] on div "Call video (Jul 15, 2025)" at bounding box center [348, 263] width 91 height 17
click at [371, 274] on div "Call transcript (Jul 15, 2025)" at bounding box center [358, 283] width 111 height 17
click at [425, 155] on link "Jean Rigotti" at bounding box center [656, 156] width 600 height 21
click at [348, 274] on div "Call transcript (Jul 15, 2025)" at bounding box center [358, 283] width 111 height 17
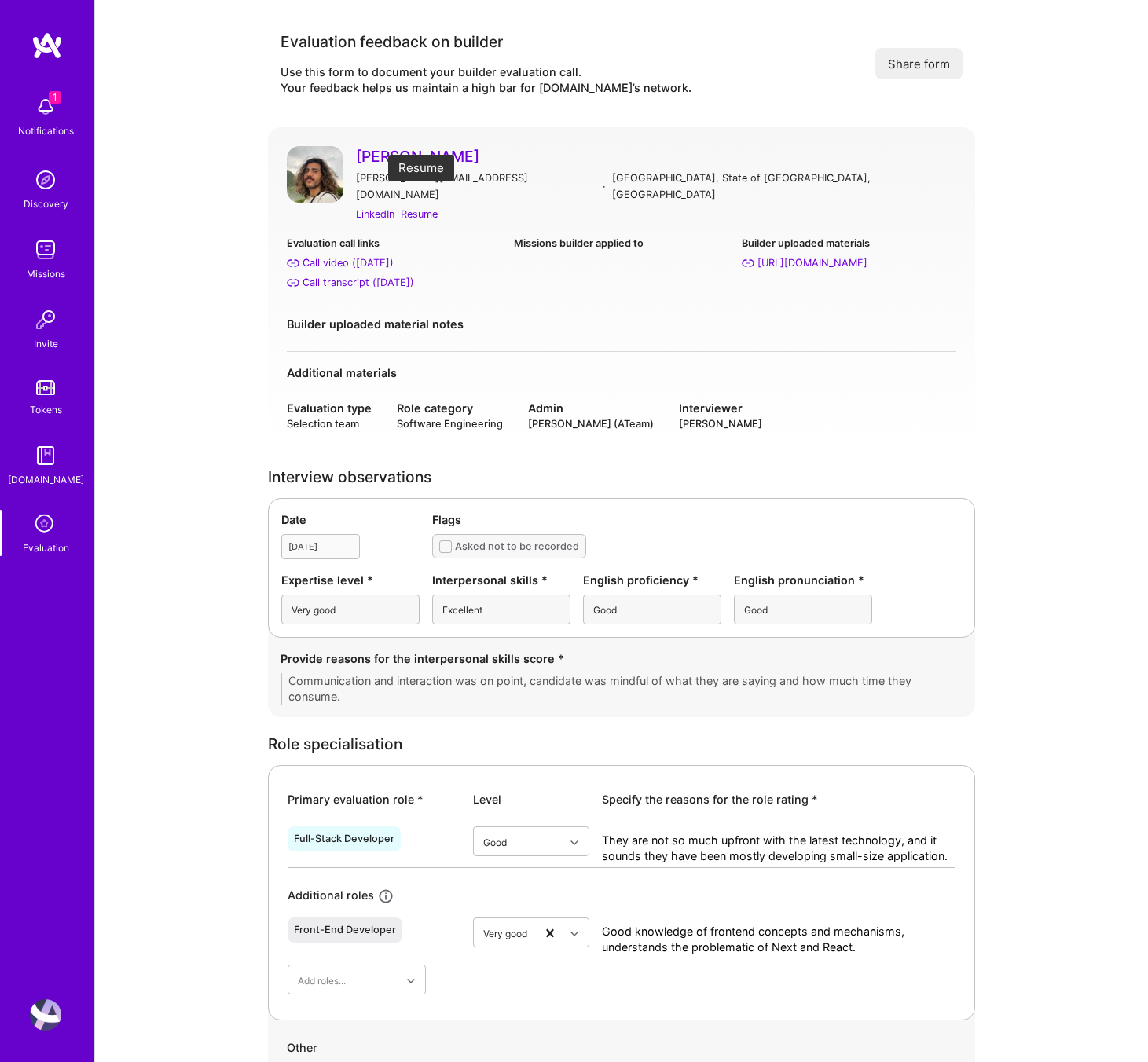
click at [423, 205] on div "Resume" at bounding box center [418, 214] width 37 height 17
click at [371, 205] on div "LinkedIn" at bounding box center [375, 214] width 39 height 17
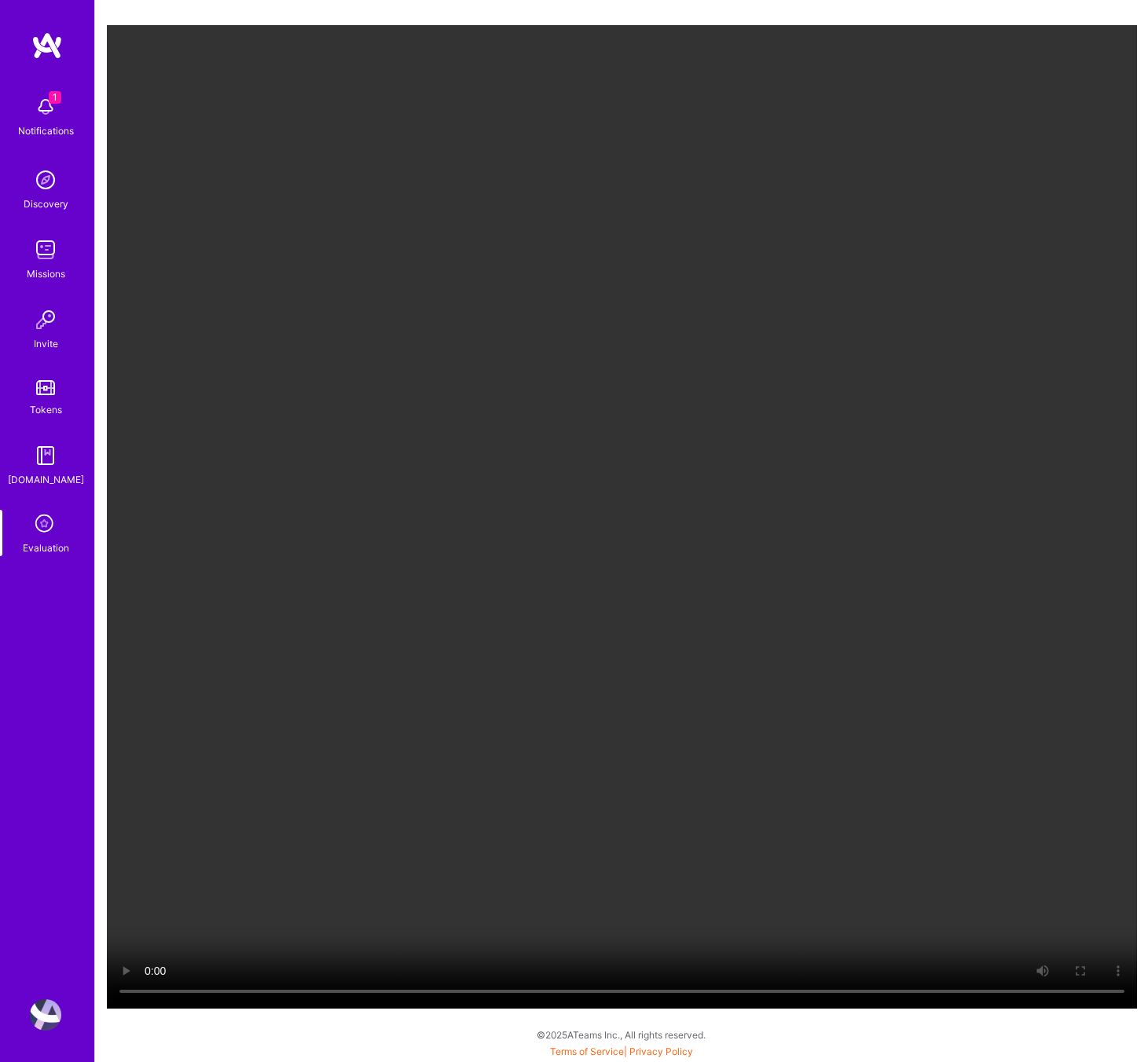
click at [762, 890] on video "Your browser does not support the video tag." at bounding box center [621, 517] width 1030 height 984
click at [713, 636] on video "Your browser does not support the video tag." at bounding box center [621, 517] width 1030 height 984
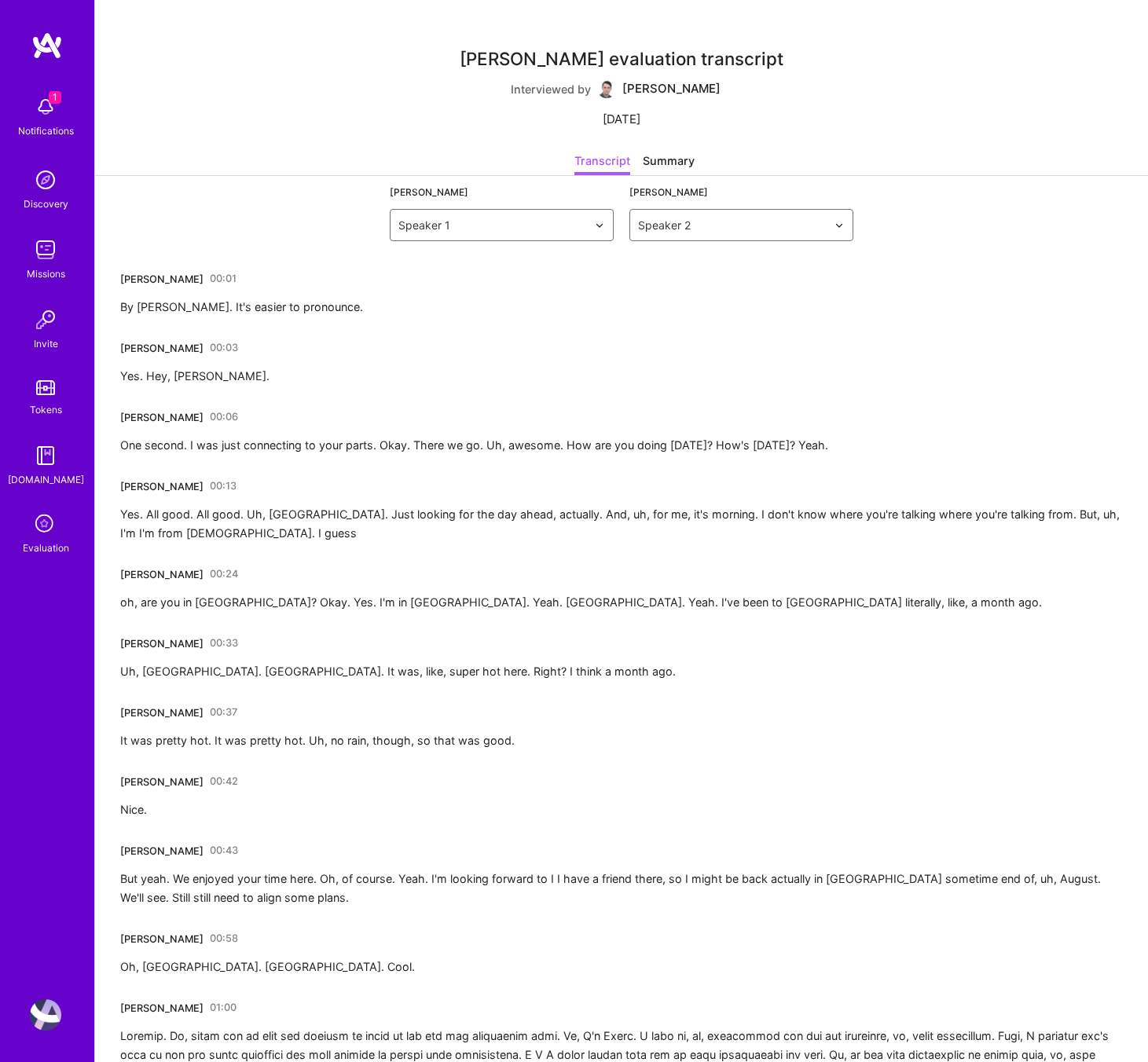
click at [218, 310] on div "By Tommy. It's easier to pronounce." at bounding box center [242, 307] width 243 height 19
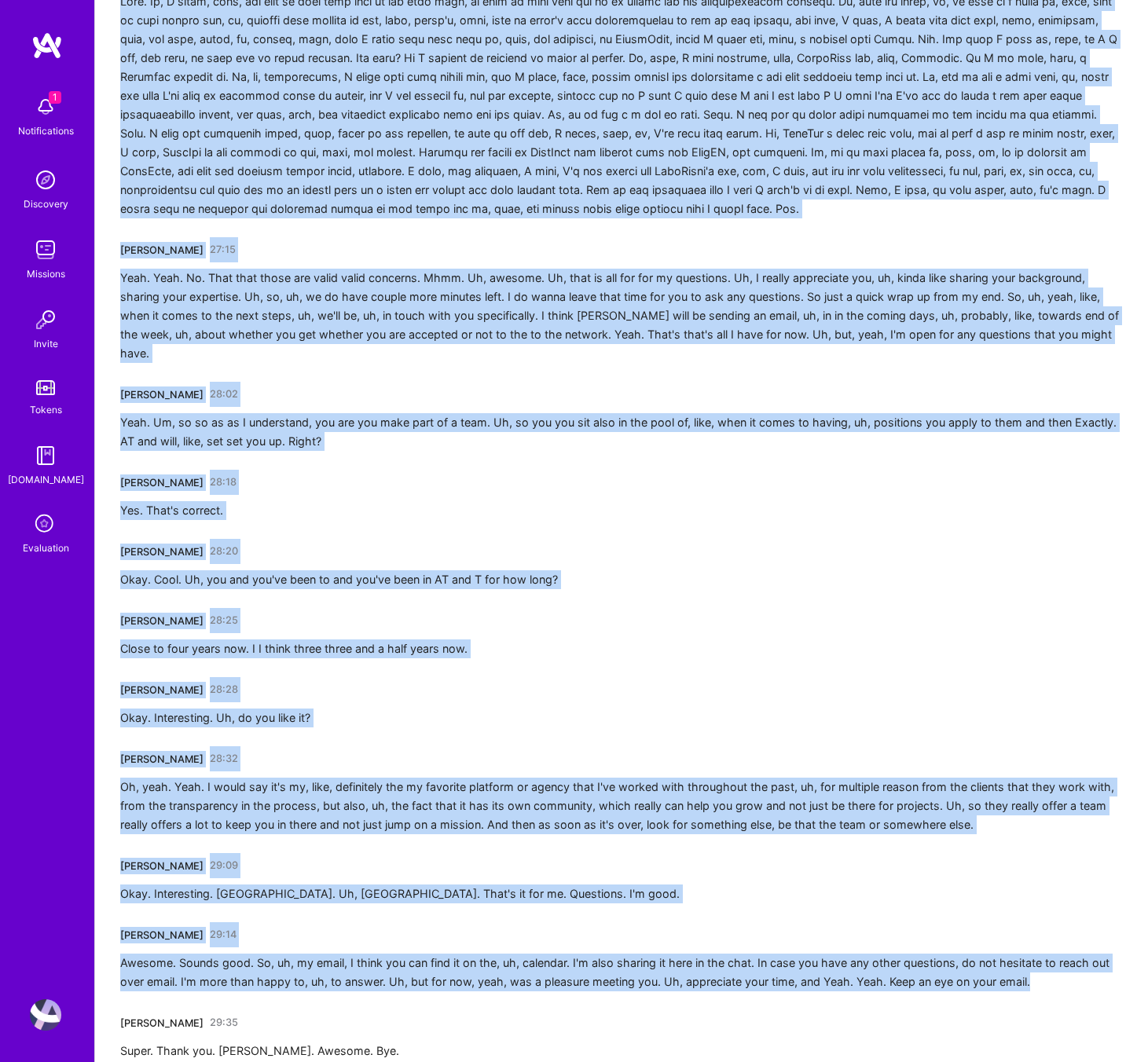
scroll to position [5057, 0]
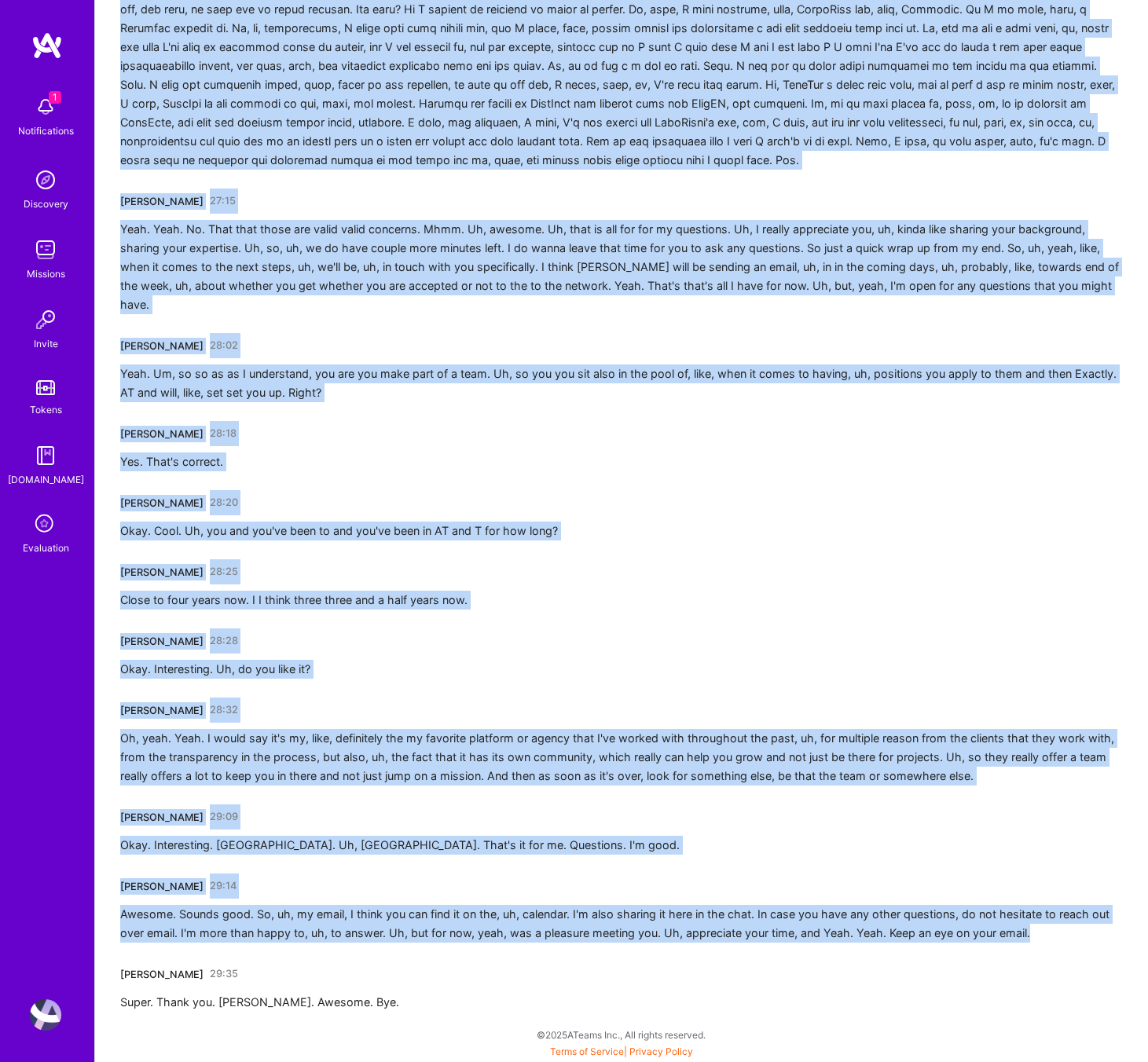
drag, startPoint x: 122, startPoint y: 277, endPoint x: 1147, endPoint y: 1062, distance: 1291.1
copy div "Tomislav Peharda 00:01 By Tommy. It's easier to pronounce. Jean Rigotti 00:03 Y…"
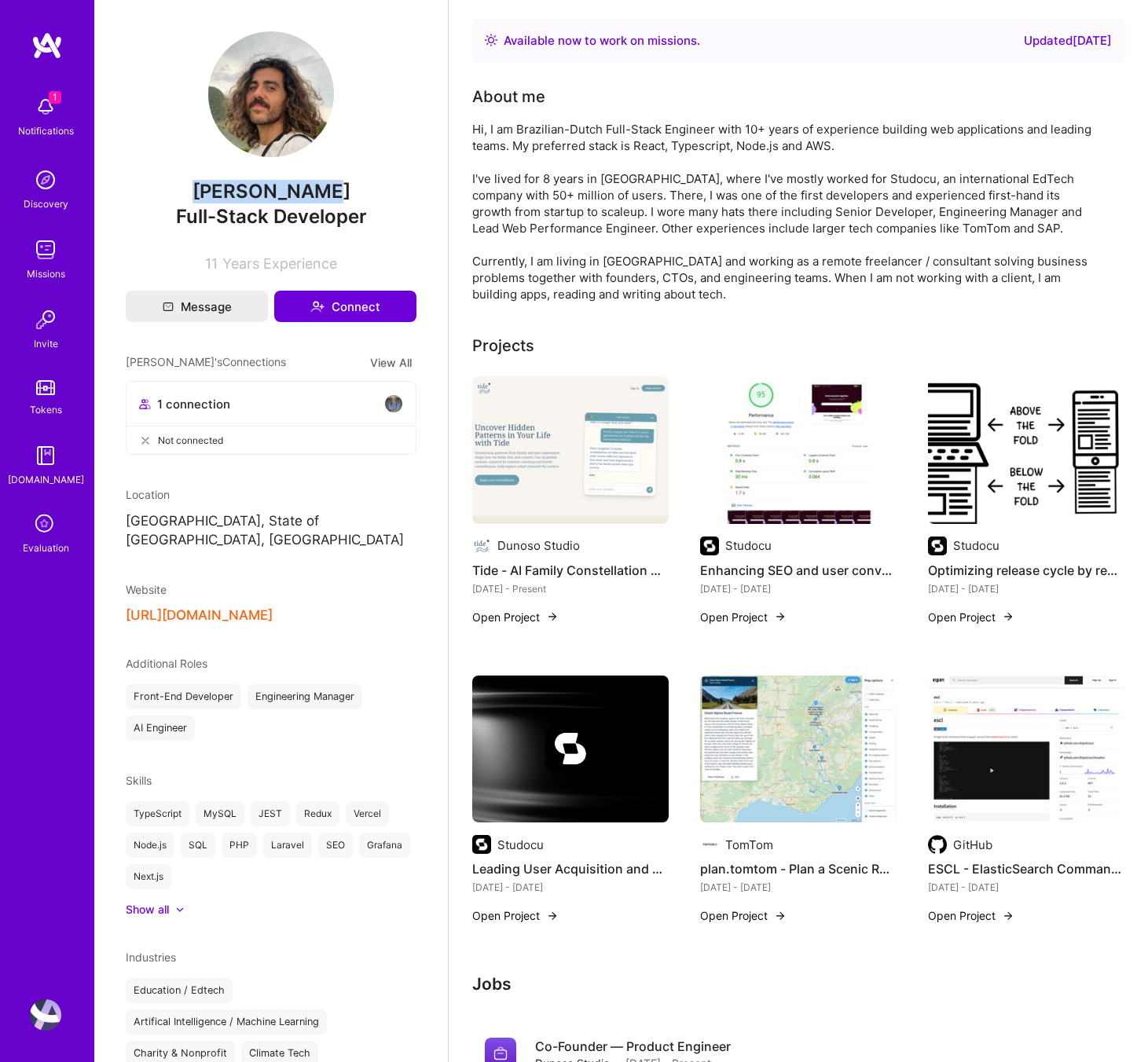
drag, startPoint x: 323, startPoint y: 189, endPoint x: 210, endPoint y: 190, distance: 113.0
click at [211, 190] on span "[PERSON_NAME]" at bounding box center [271, 191] width 291 height 24
copy span "[PERSON_NAME]"
